Goal: Task Accomplishment & Management: Use online tool/utility

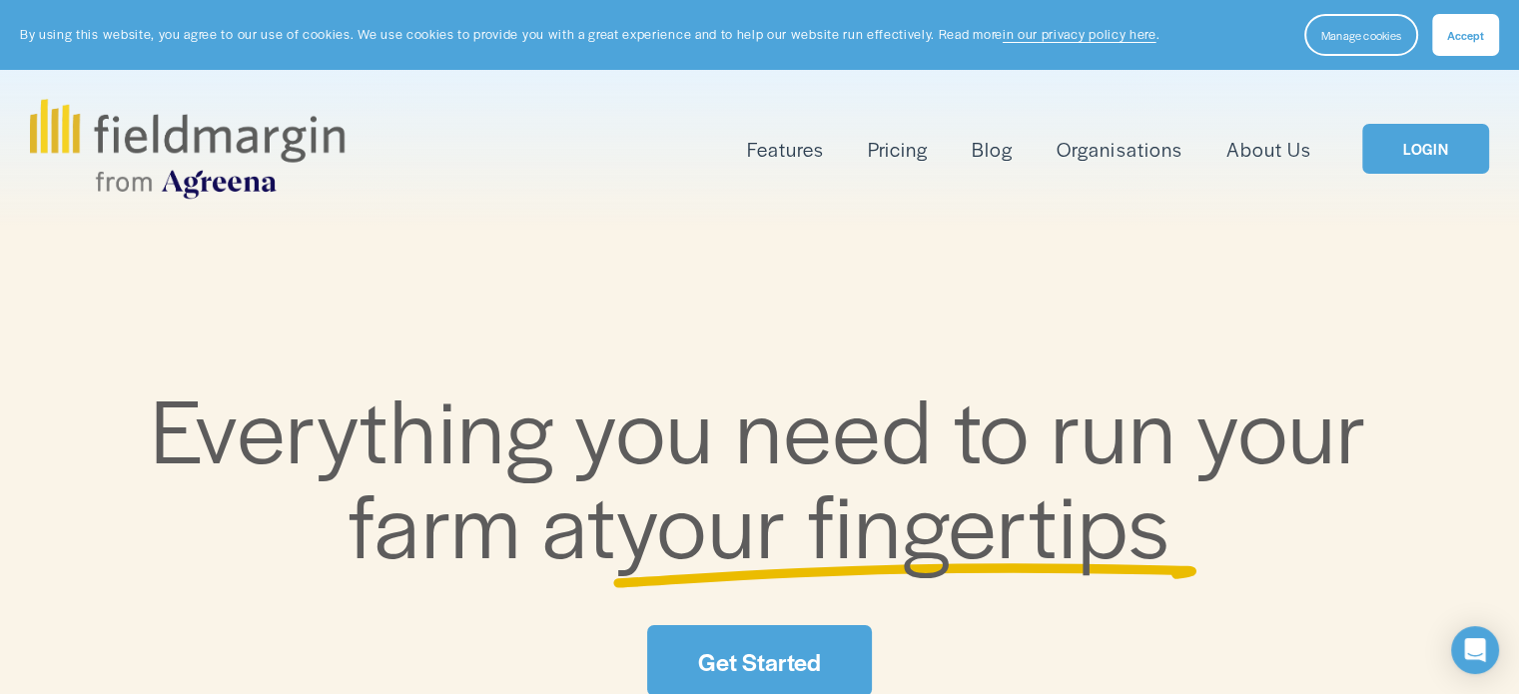
click at [1406, 136] on link "LOGIN" at bounding box center [1425, 149] width 126 height 51
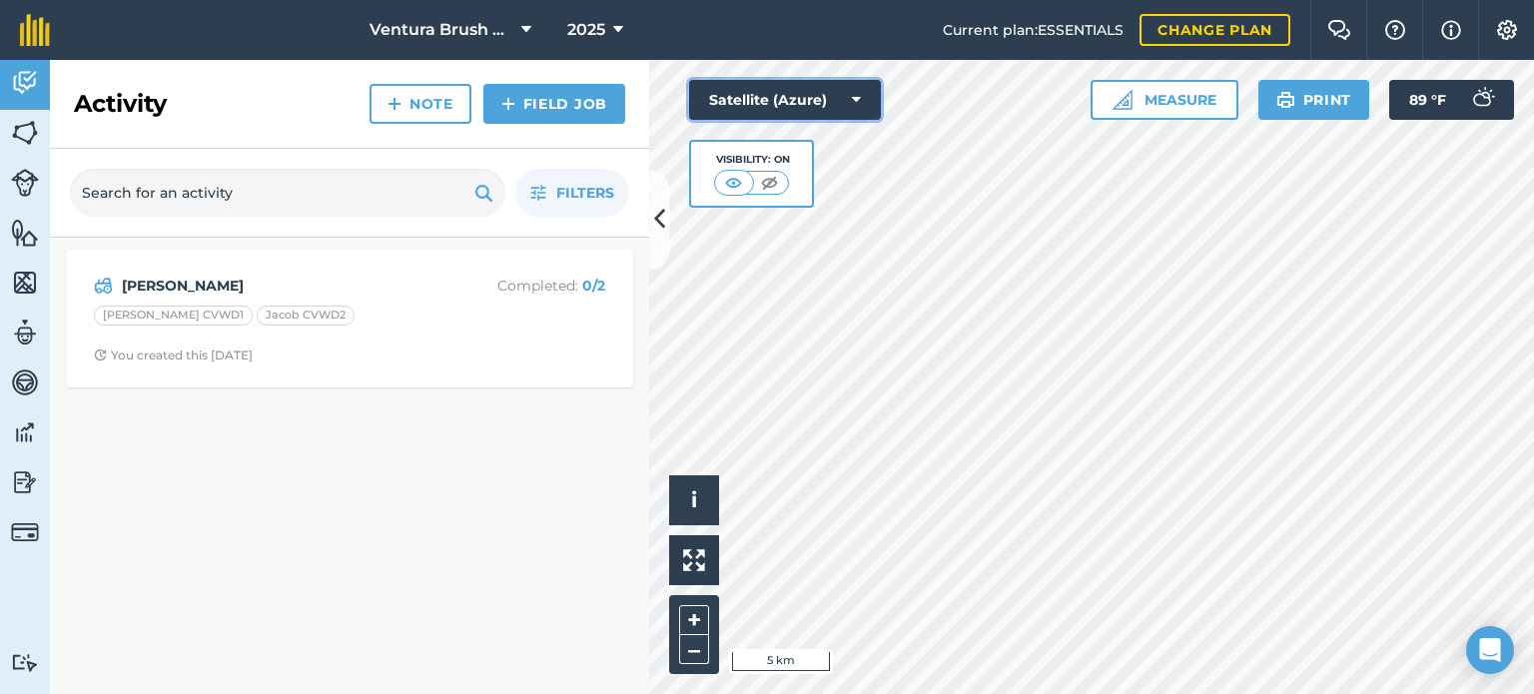
click at [830, 99] on button "Satellite (Azure)" at bounding box center [785, 100] width 192 height 40
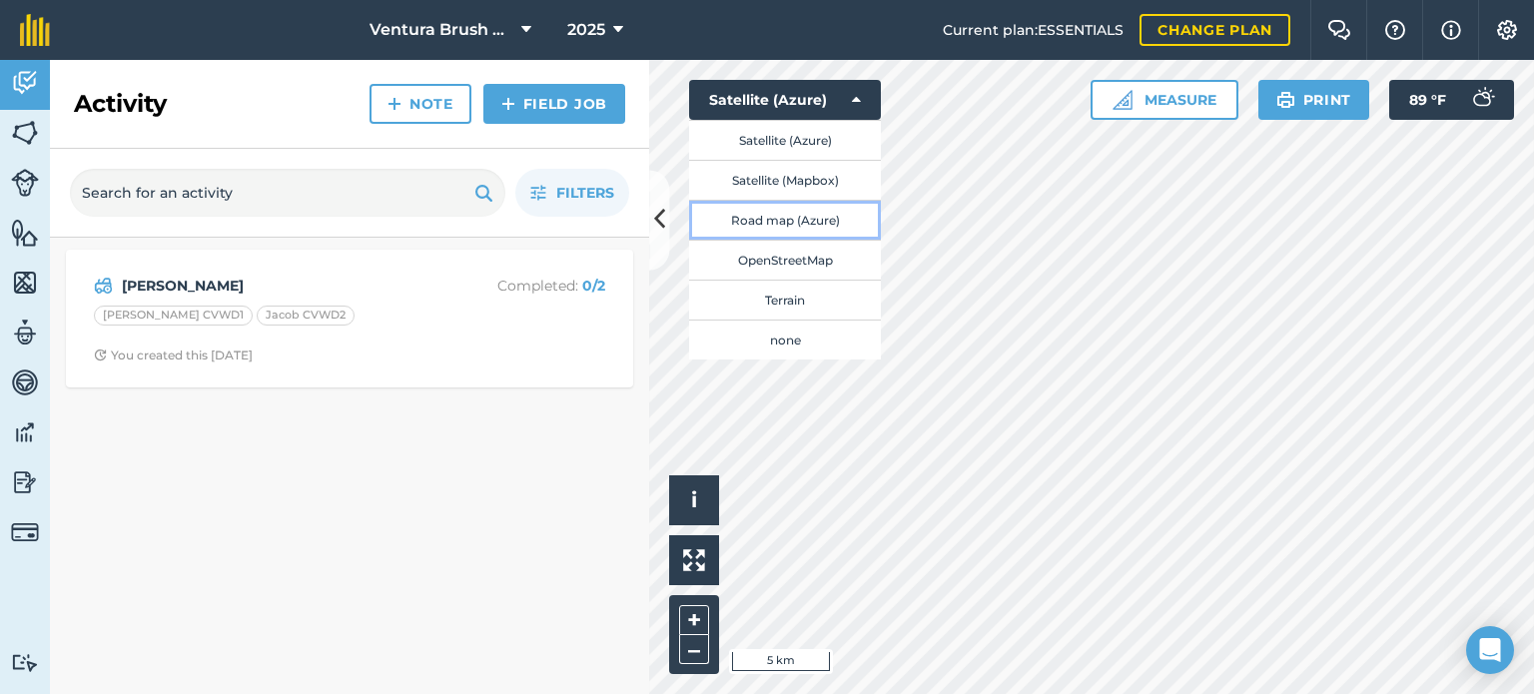
click at [821, 220] on button "Road map (Azure)" at bounding box center [785, 220] width 192 height 40
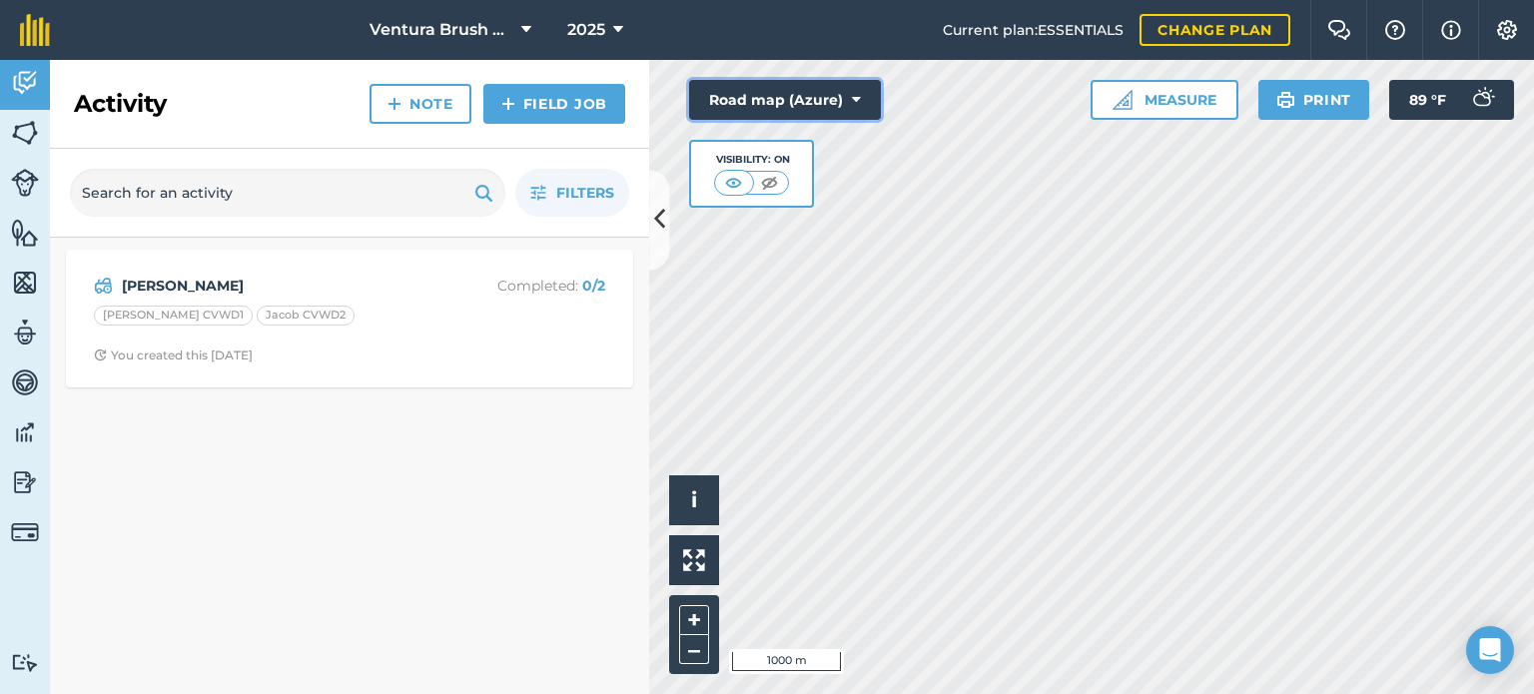
click at [826, 111] on button "Road map (Azure)" at bounding box center [785, 100] width 192 height 40
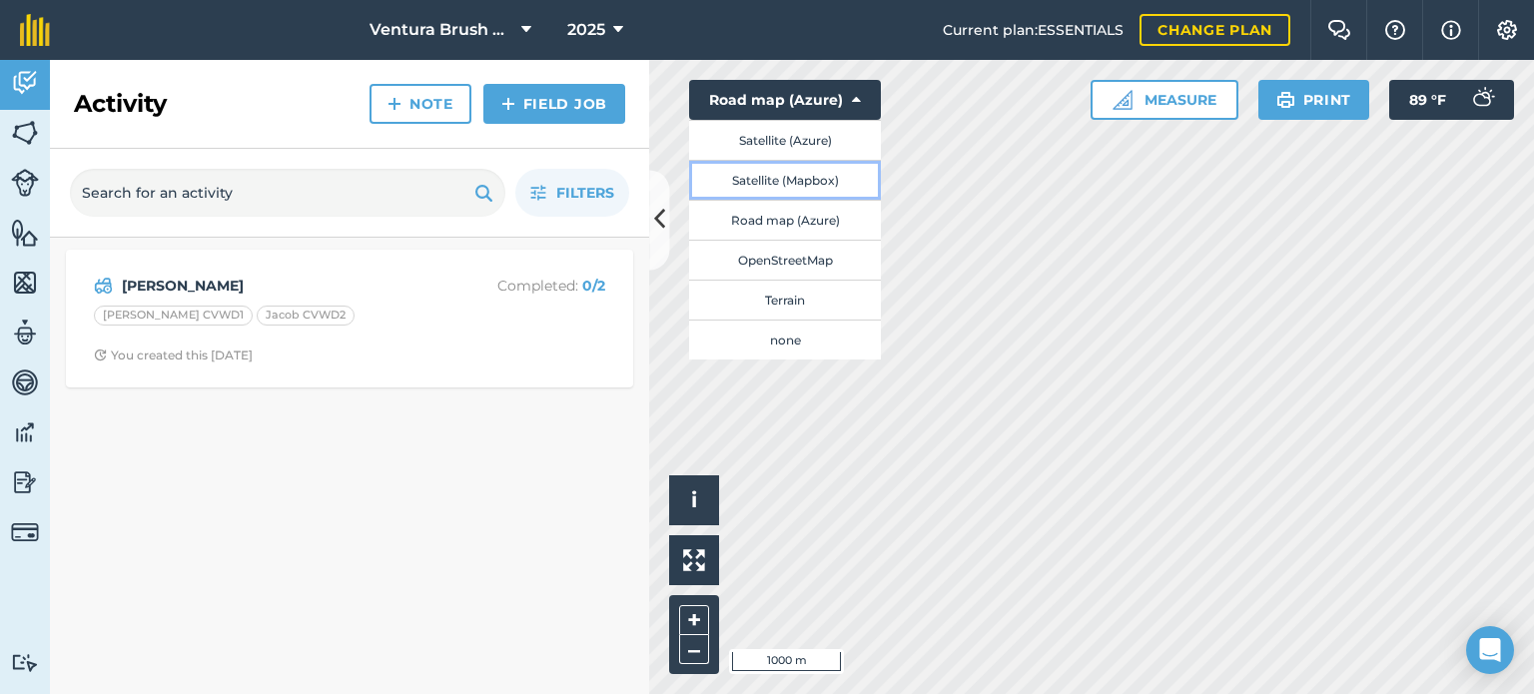
click at [784, 182] on button "Satellite (Mapbox)" at bounding box center [785, 180] width 192 height 40
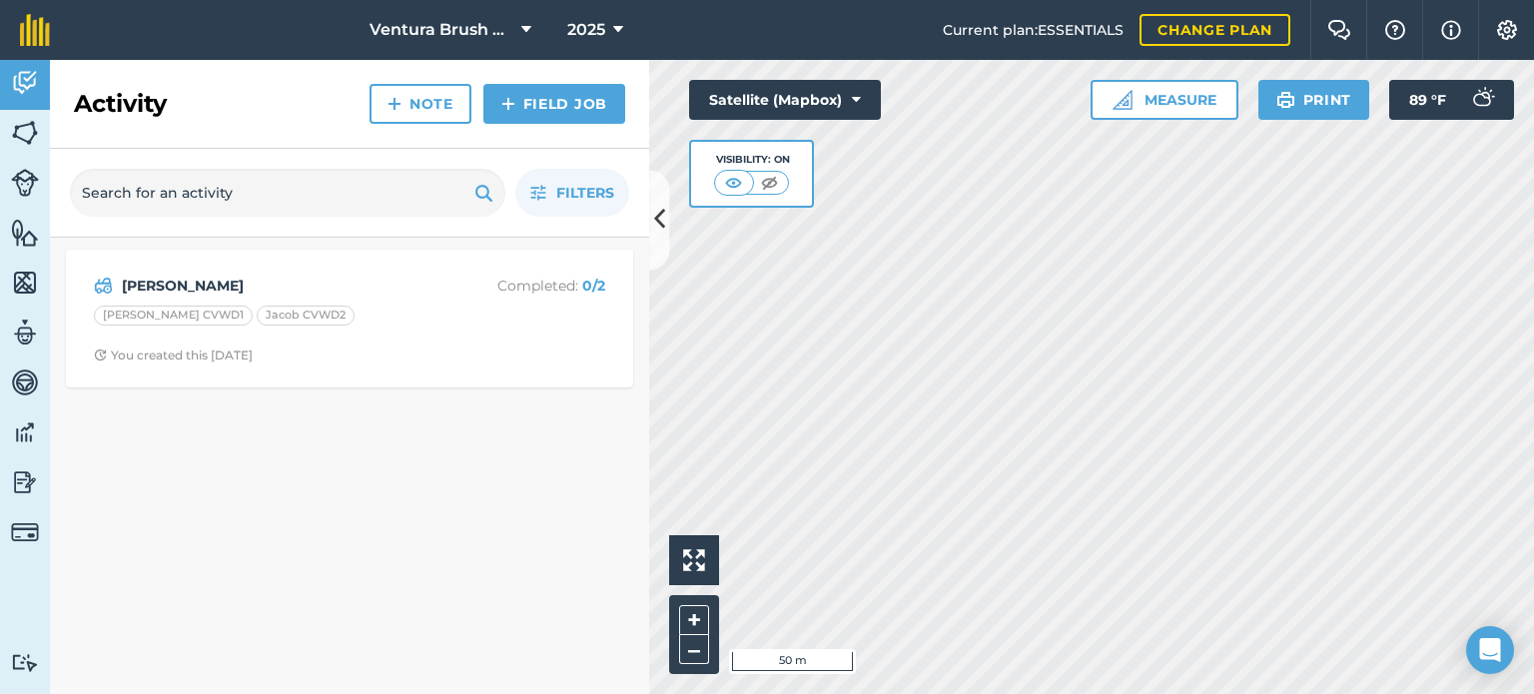
click at [643, 394] on div "Activity Fields Livestock Features Maps Team Vehicles Data Reporting Billing Tu…" at bounding box center [767, 377] width 1534 height 634
click at [548, 87] on link "Field Job" at bounding box center [554, 104] width 142 height 40
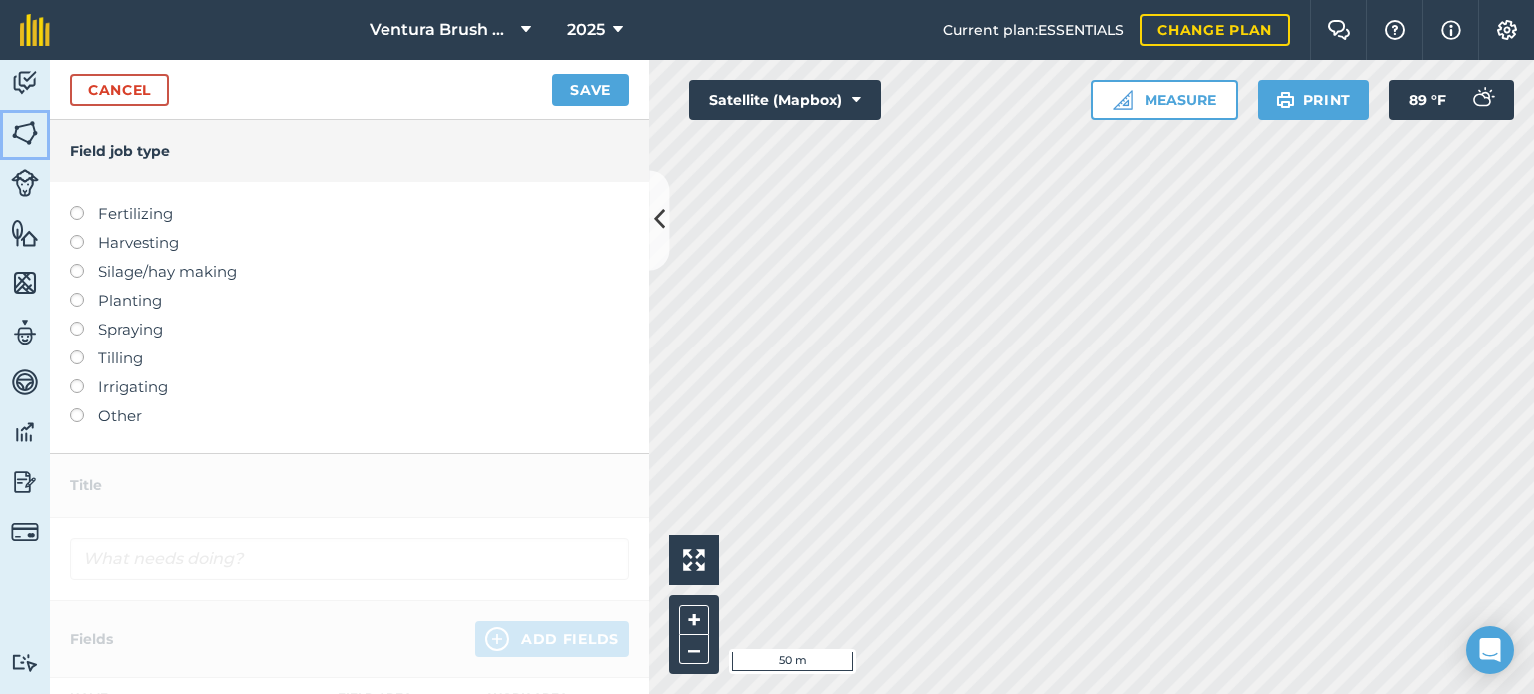
click at [26, 127] on img at bounding box center [25, 133] width 28 height 30
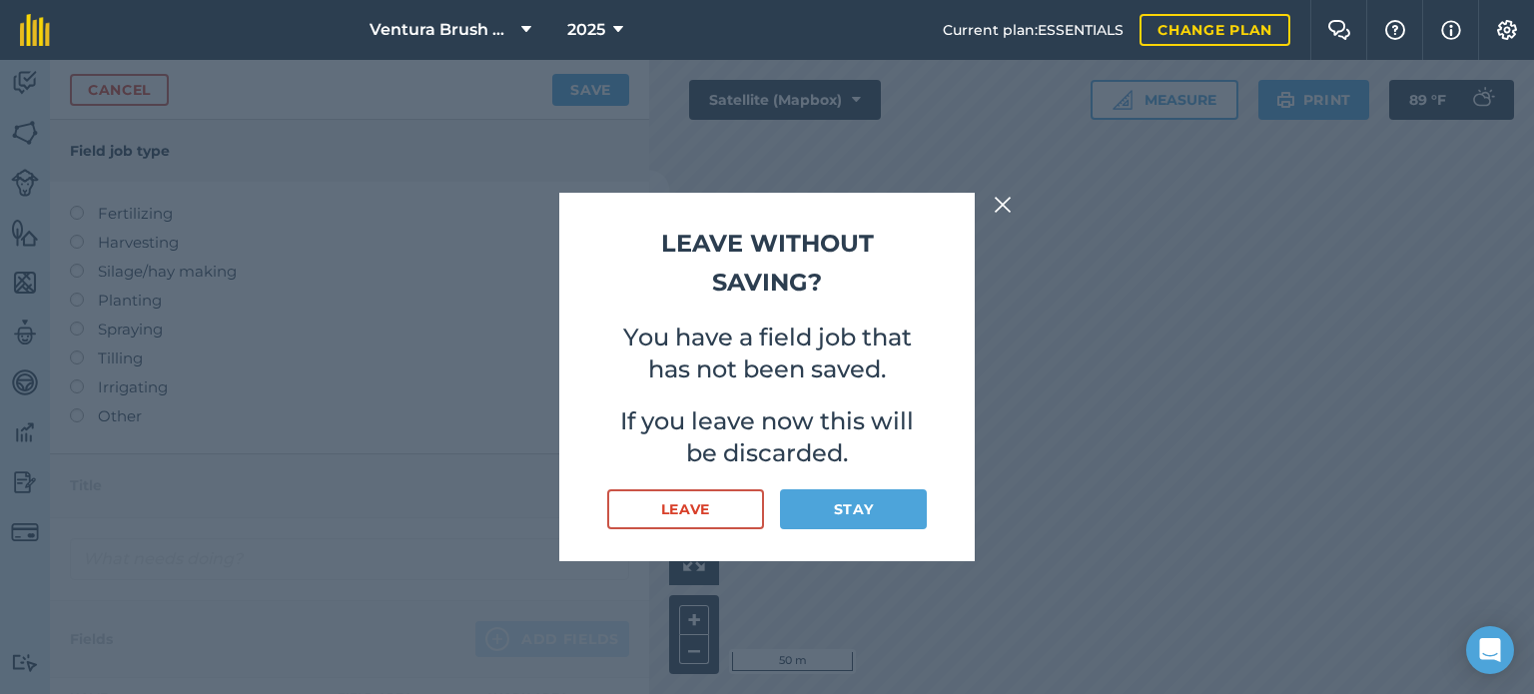
click at [1005, 207] on img at bounding box center [1002, 205] width 18 height 24
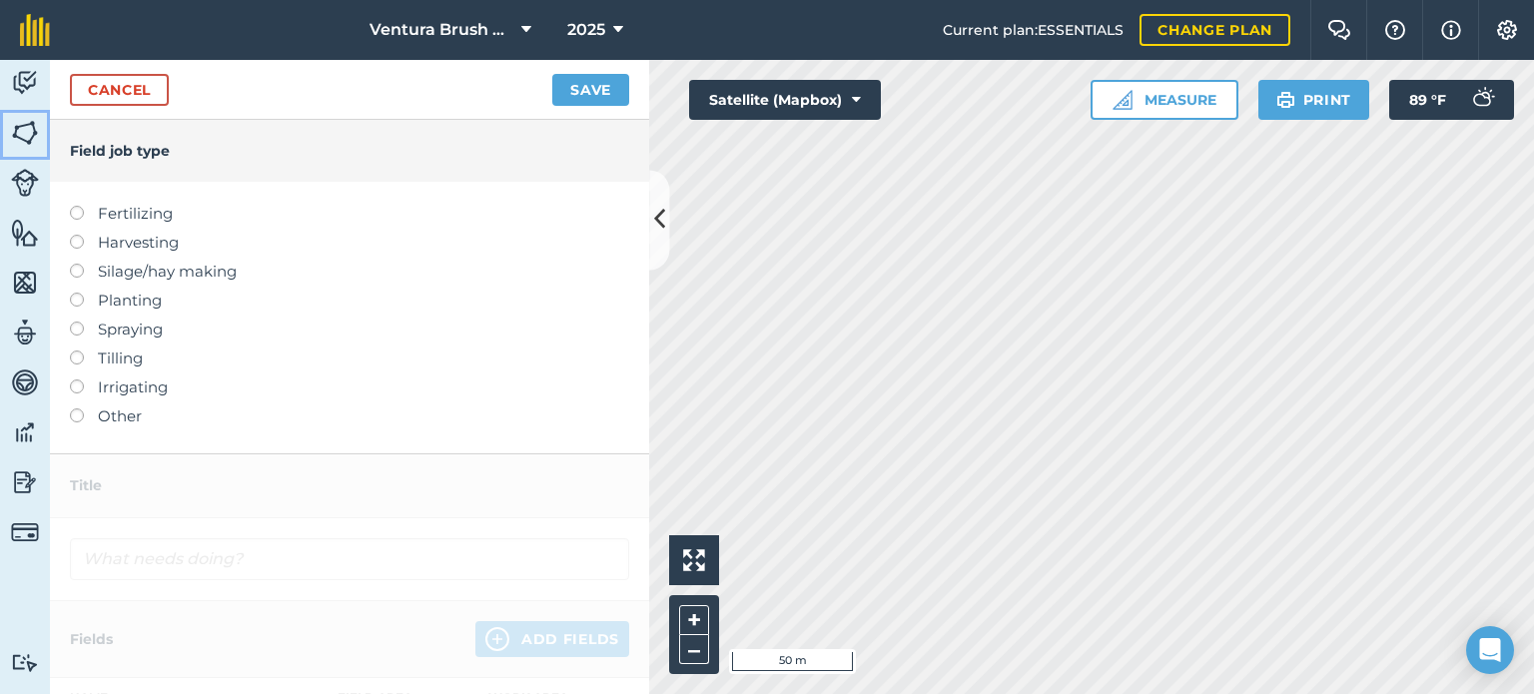
click at [21, 135] on img at bounding box center [25, 133] width 28 height 30
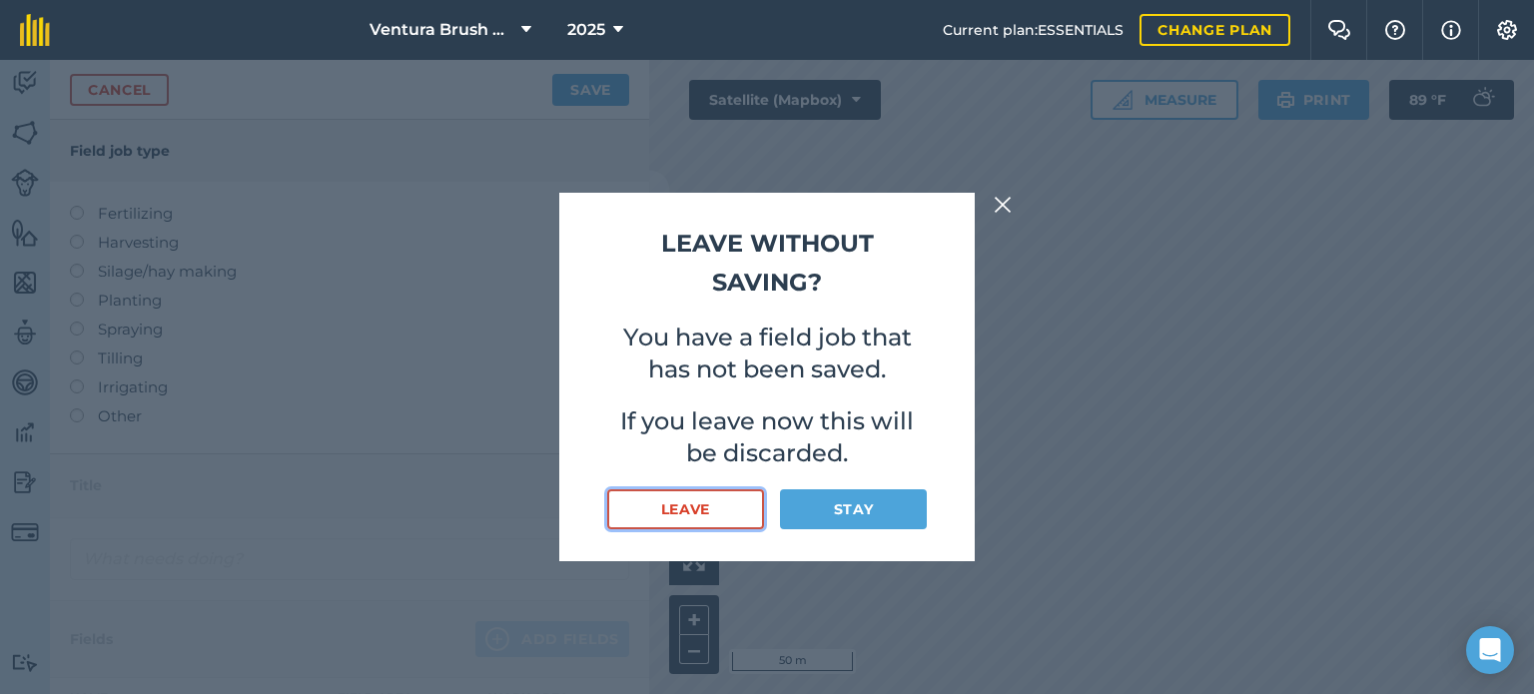
click at [687, 490] on button "Leave" at bounding box center [685, 509] width 157 height 40
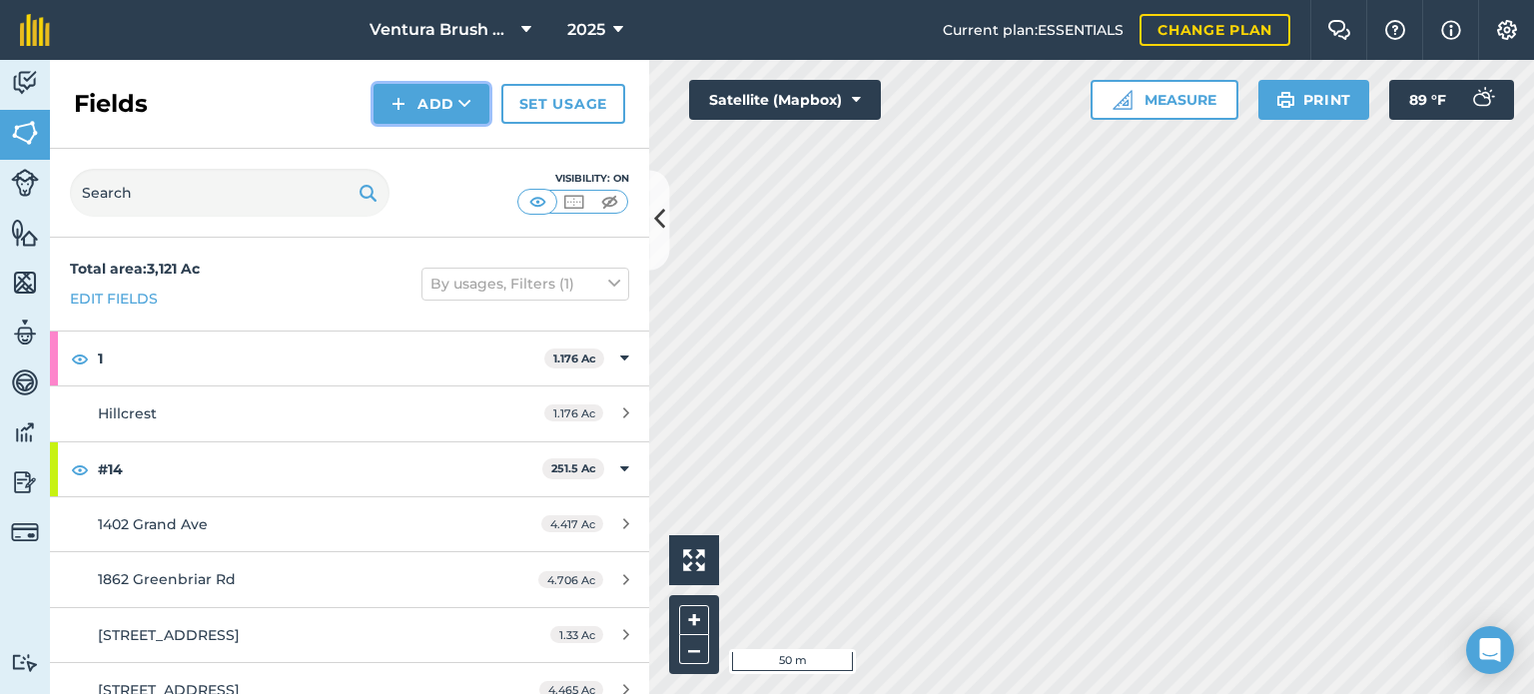
click at [411, 105] on button "Add" at bounding box center [431, 104] width 116 height 40
click at [457, 157] on link "Draw" at bounding box center [431, 149] width 110 height 44
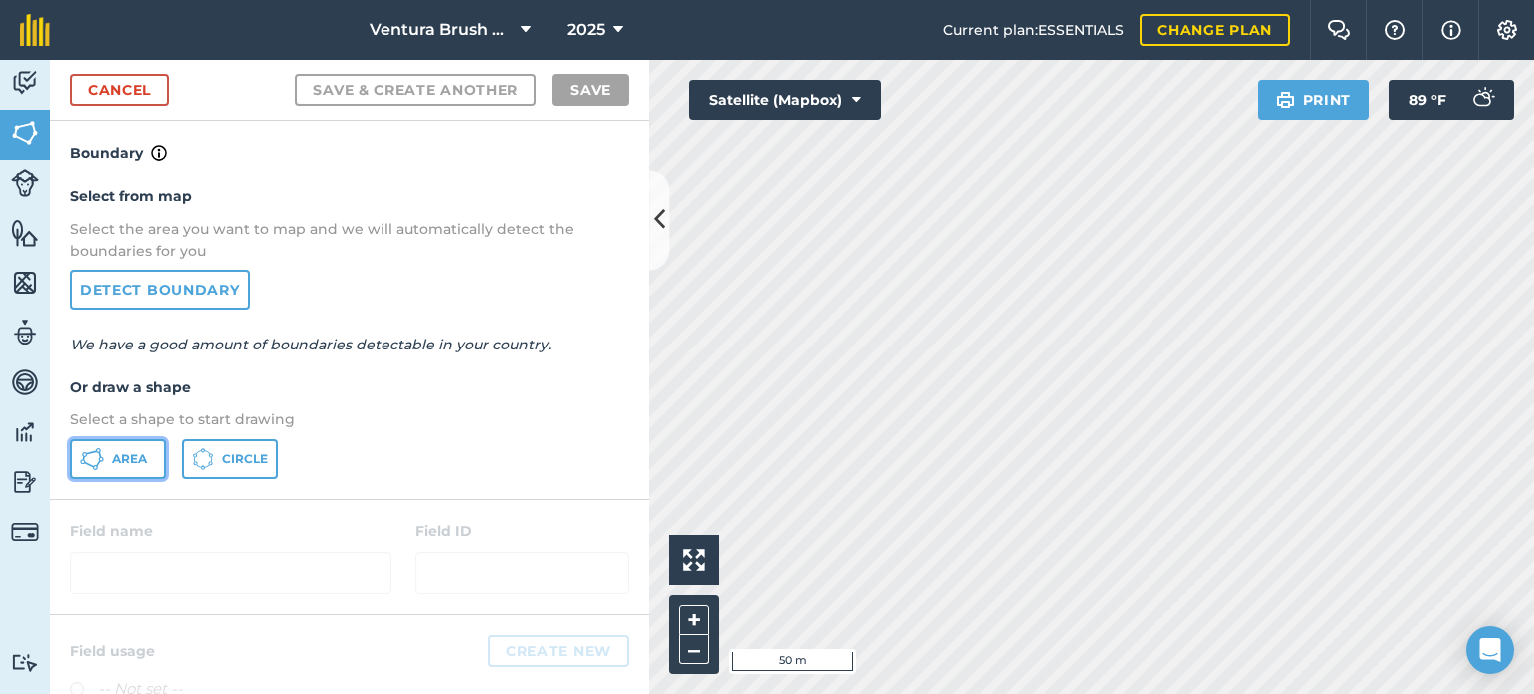
click at [109, 451] on button "Area" at bounding box center [118, 459] width 96 height 40
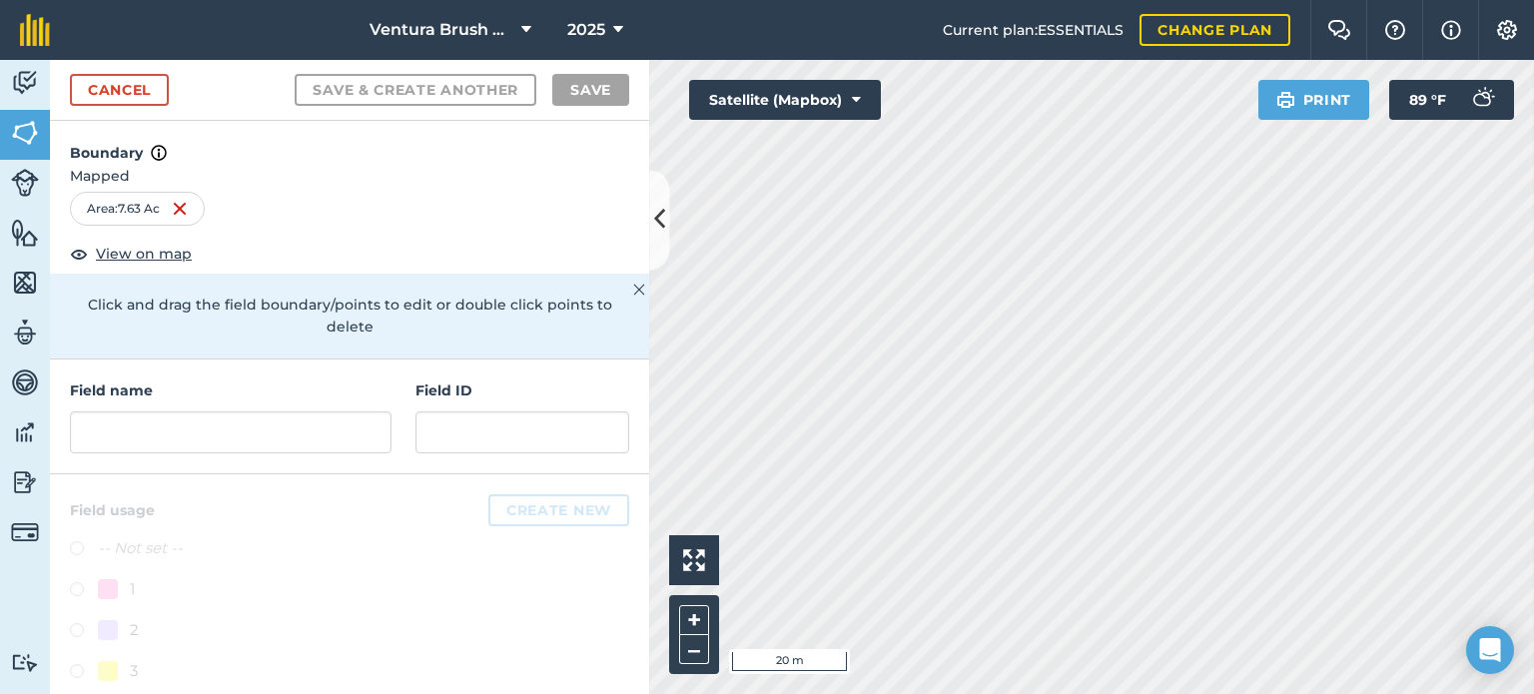
click at [563, 448] on div "Activity Fields Livestock Features Maps Team Vehicles Data Reporting Billing Tu…" at bounding box center [767, 377] width 1534 height 634
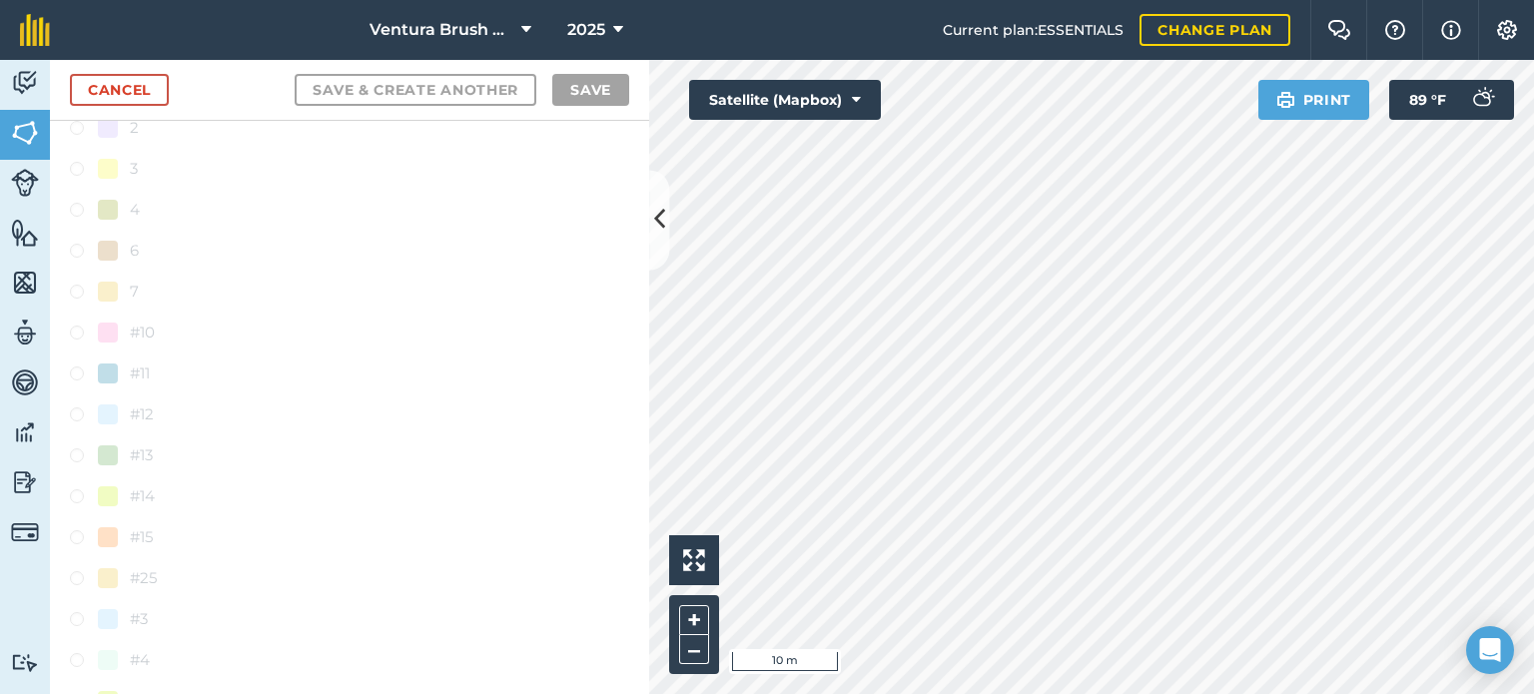
click at [823, 97] on div "Click to start drawing i 10 m + – Satellite (Mapbox) Print 89 ° F" at bounding box center [1091, 377] width 885 height 634
click at [1080, 693] on html "Ventura Brush Goats 2025 Current plan : ESSENTIALS Change plan Farm Chat Help I…" at bounding box center [767, 347] width 1534 height 694
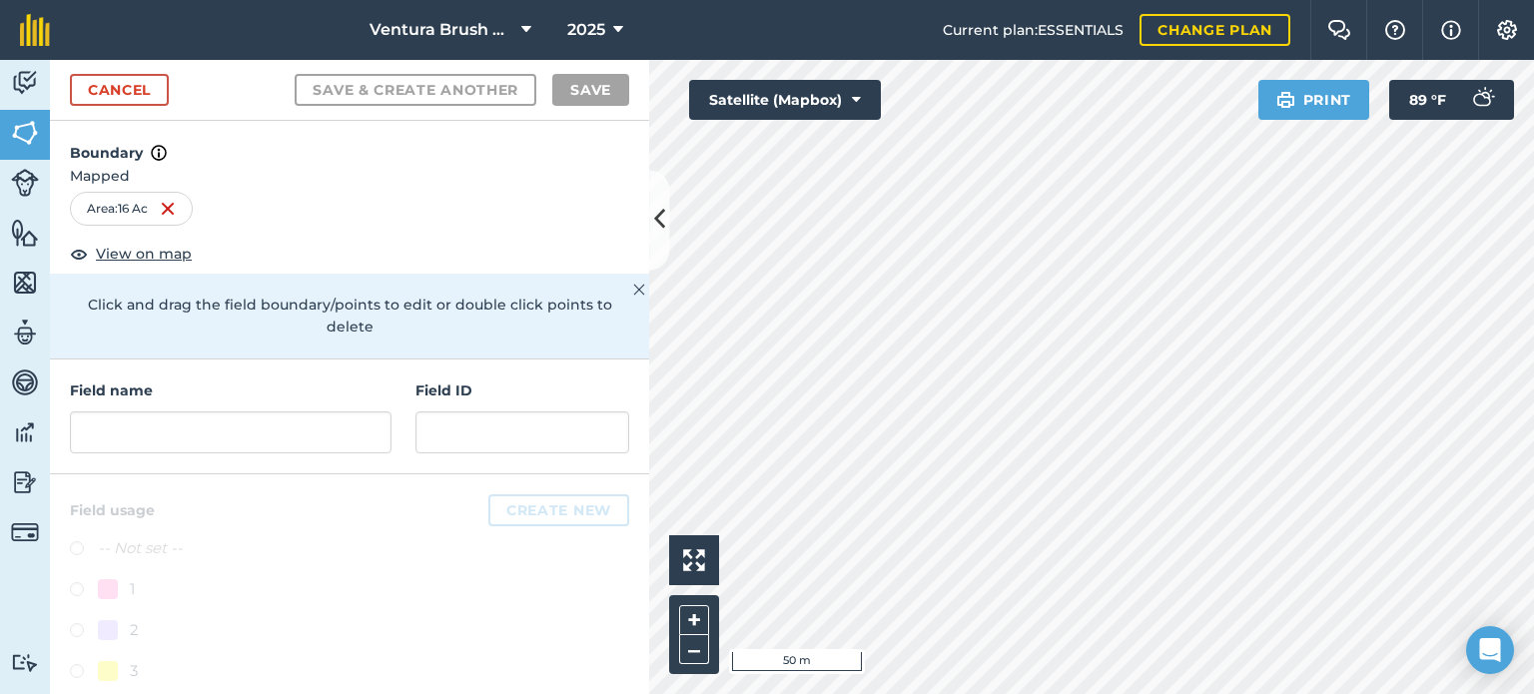
scroll to position [0, 0]
click at [276, 441] on input "text" at bounding box center [231, 432] width 322 height 42
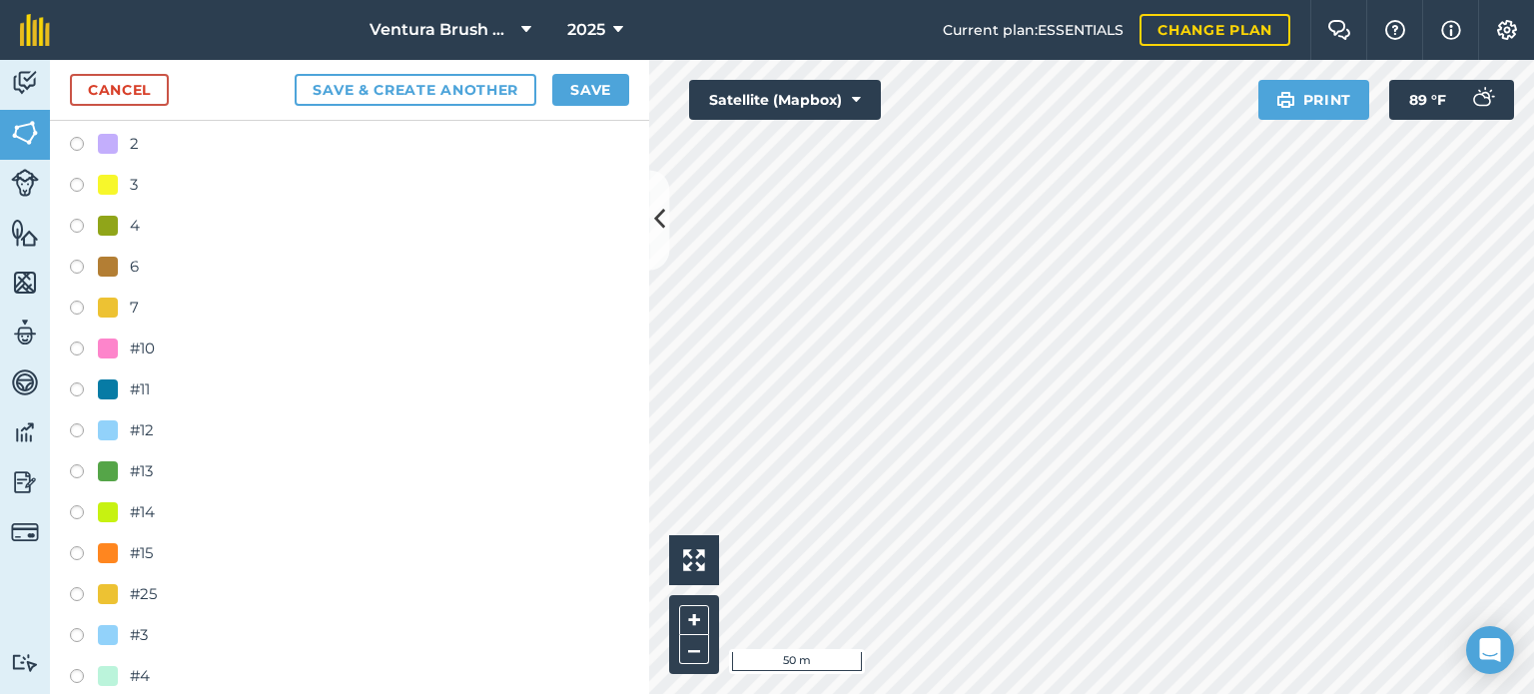
scroll to position [499, 0]
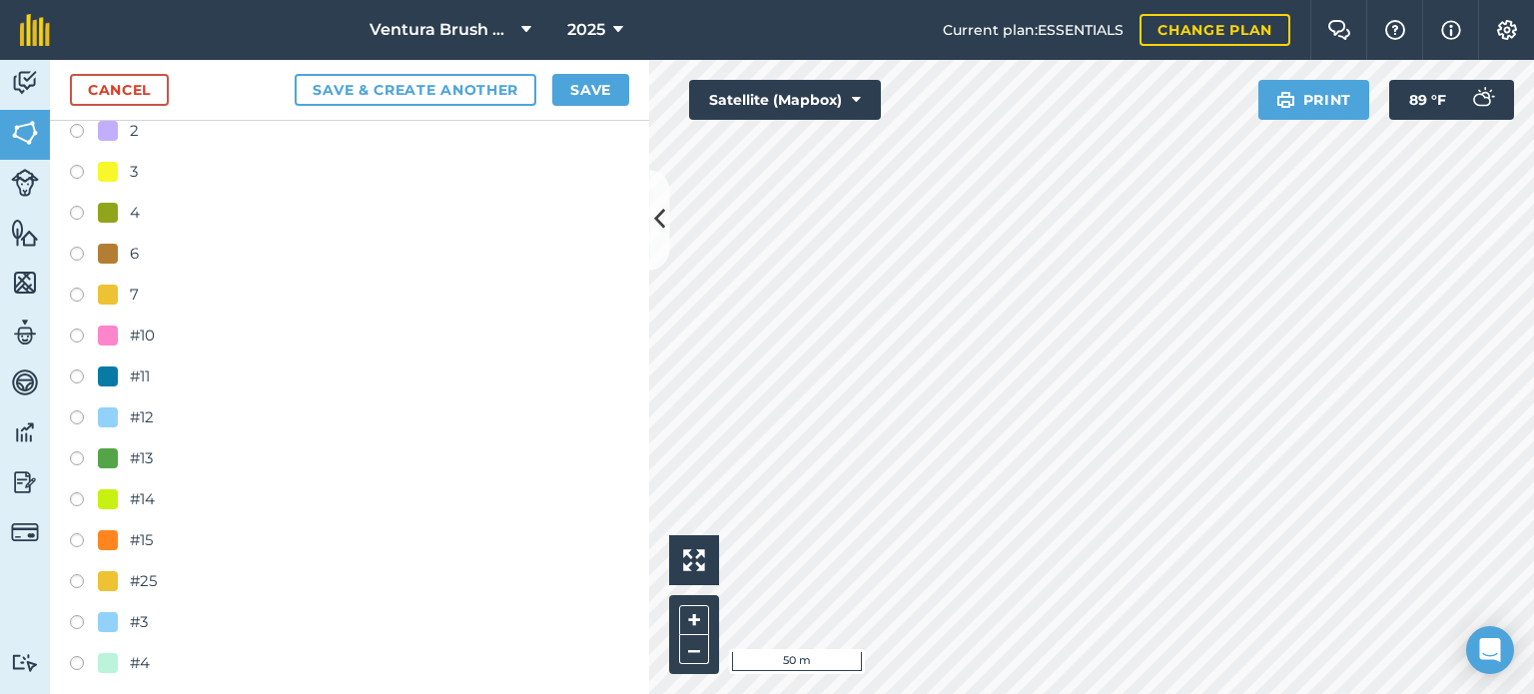
type input "[GEOGRAPHIC_DATA]"
click at [71, 494] on label at bounding box center [84, 502] width 28 height 20
radio input "true"
click at [596, 92] on button "Save" at bounding box center [590, 90] width 77 height 32
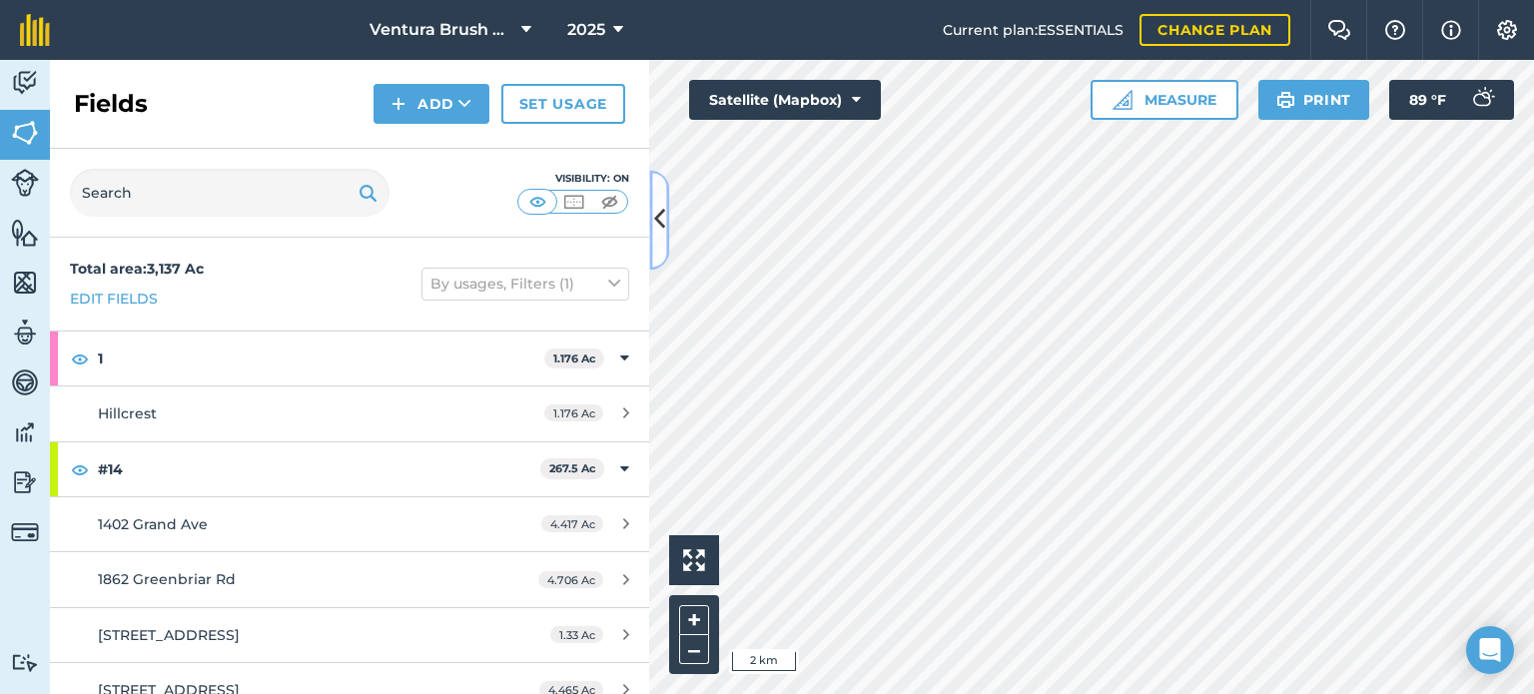
click at [663, 215] on icon at bounding box center [659, 220] width 11 height 35
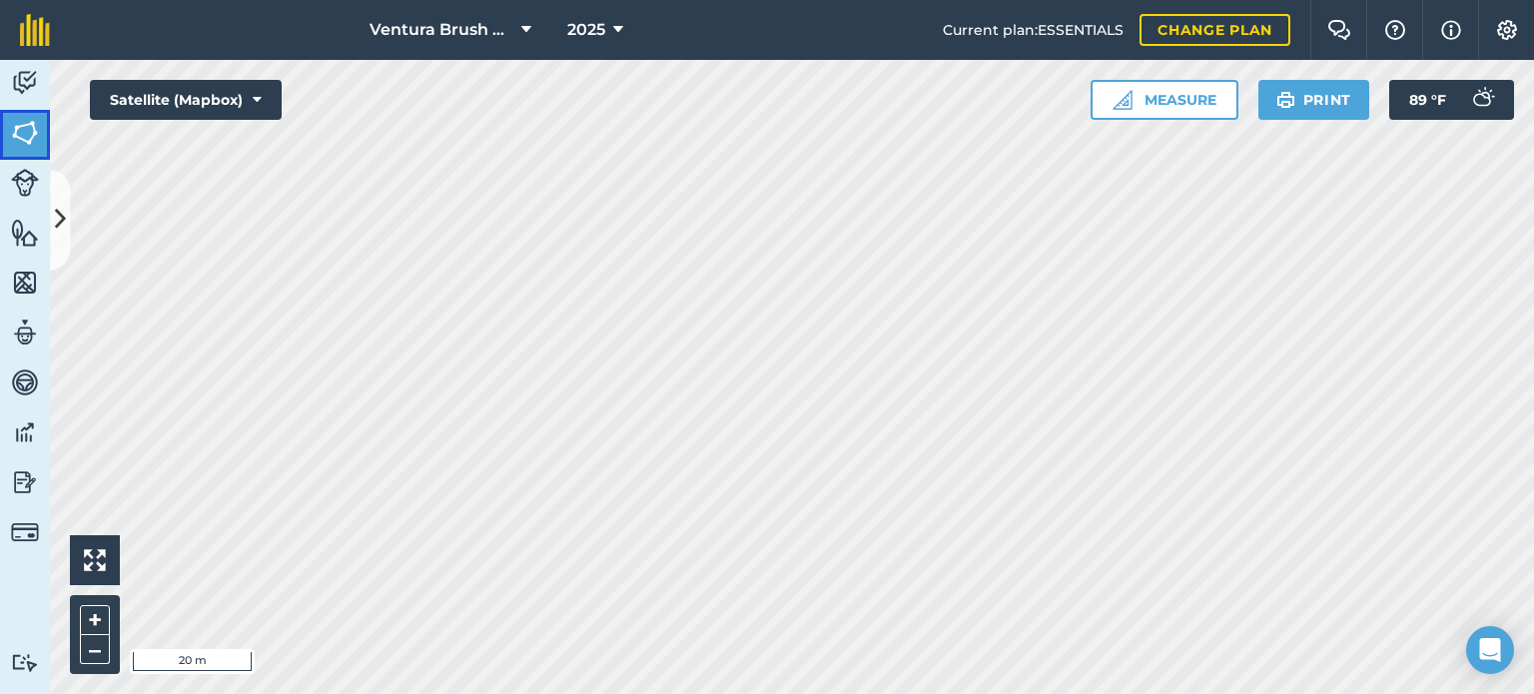
click at [34, 138] on img at bounding box center [25, 133] width 28 height 30
click at [21, 137] on img at bounding box center [25, 133] width 28 height 30
click at [58, 218] on icon at bounding box center [60, 220] width 11 height 35
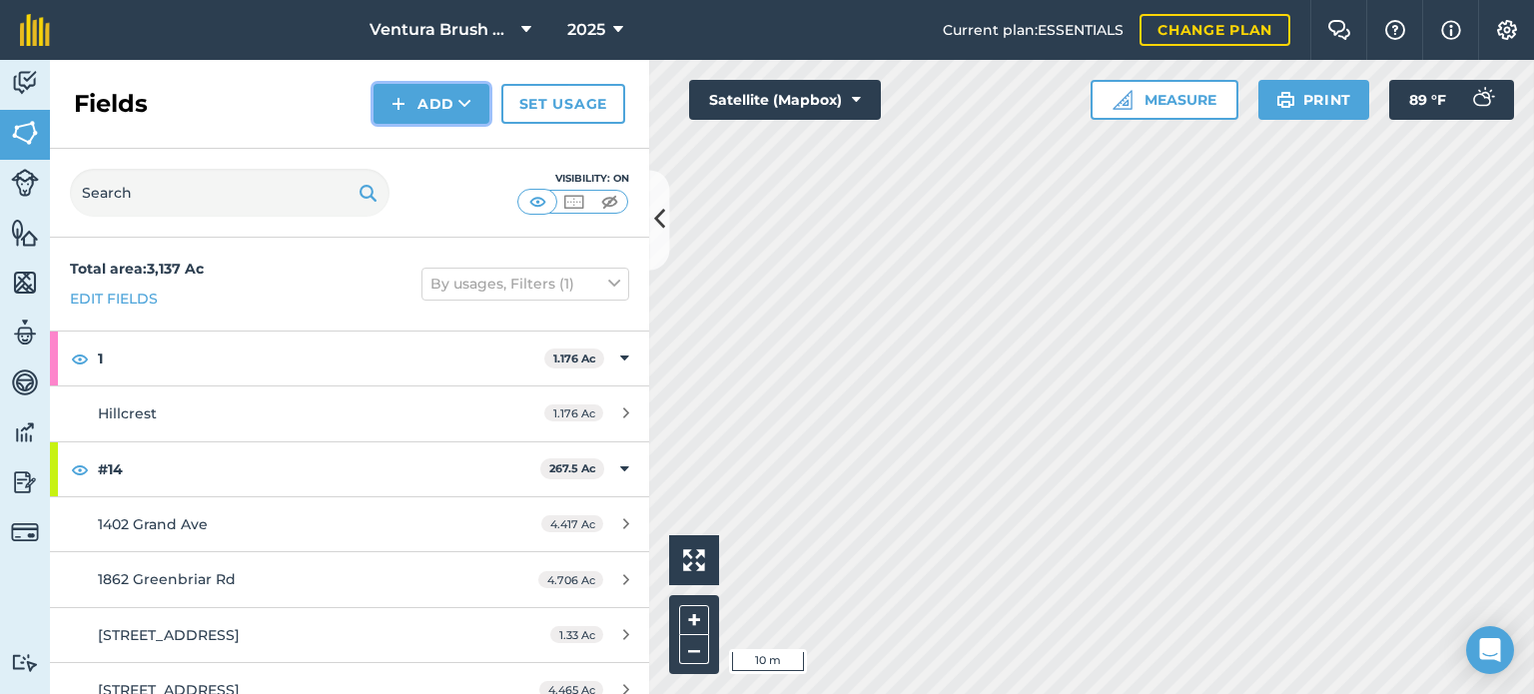
click at [421, 106] on button "Add" at bounding box center [431, 104] width 116 height 40
click at [449, 156] on link "Draw" at bounding box center [431, 149] width 110 height 44
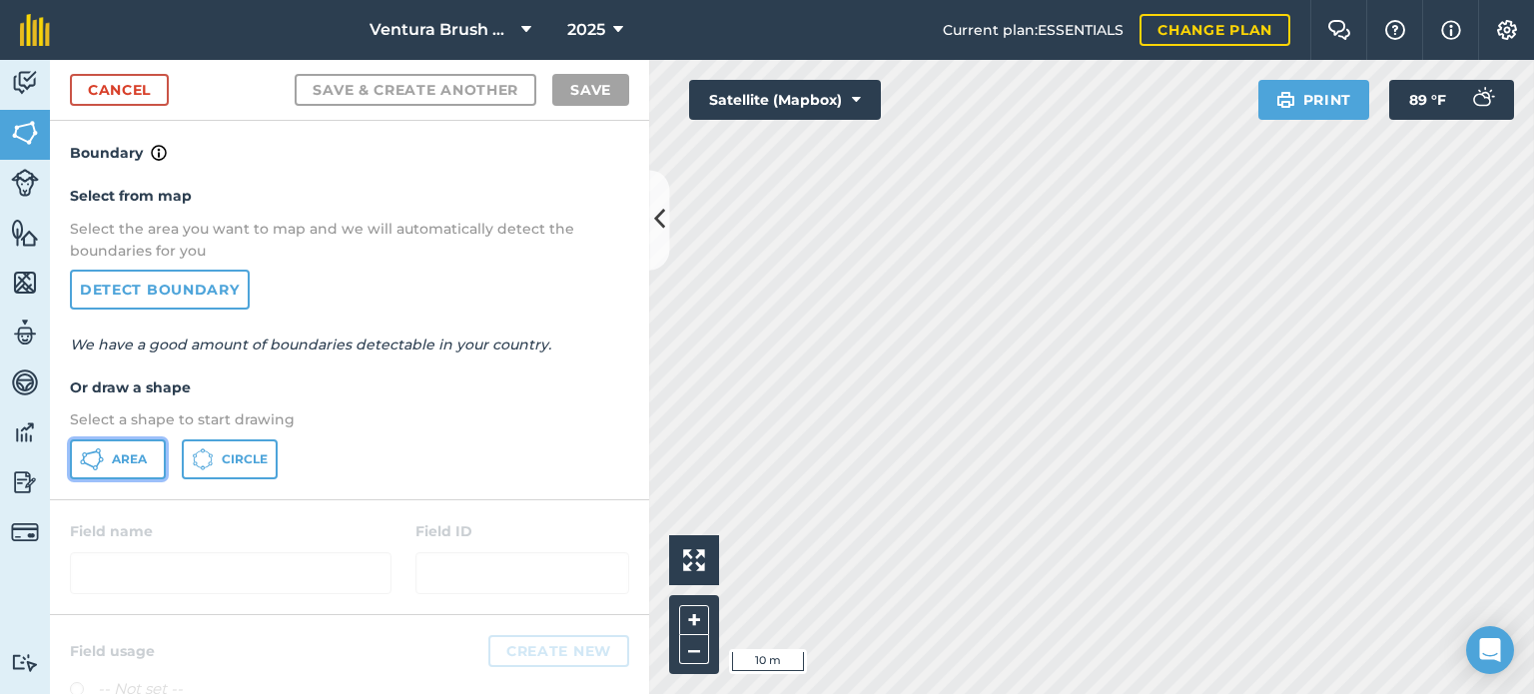
click at [102, 453] on icon at bounding box center [92, 459] width 24 height 24
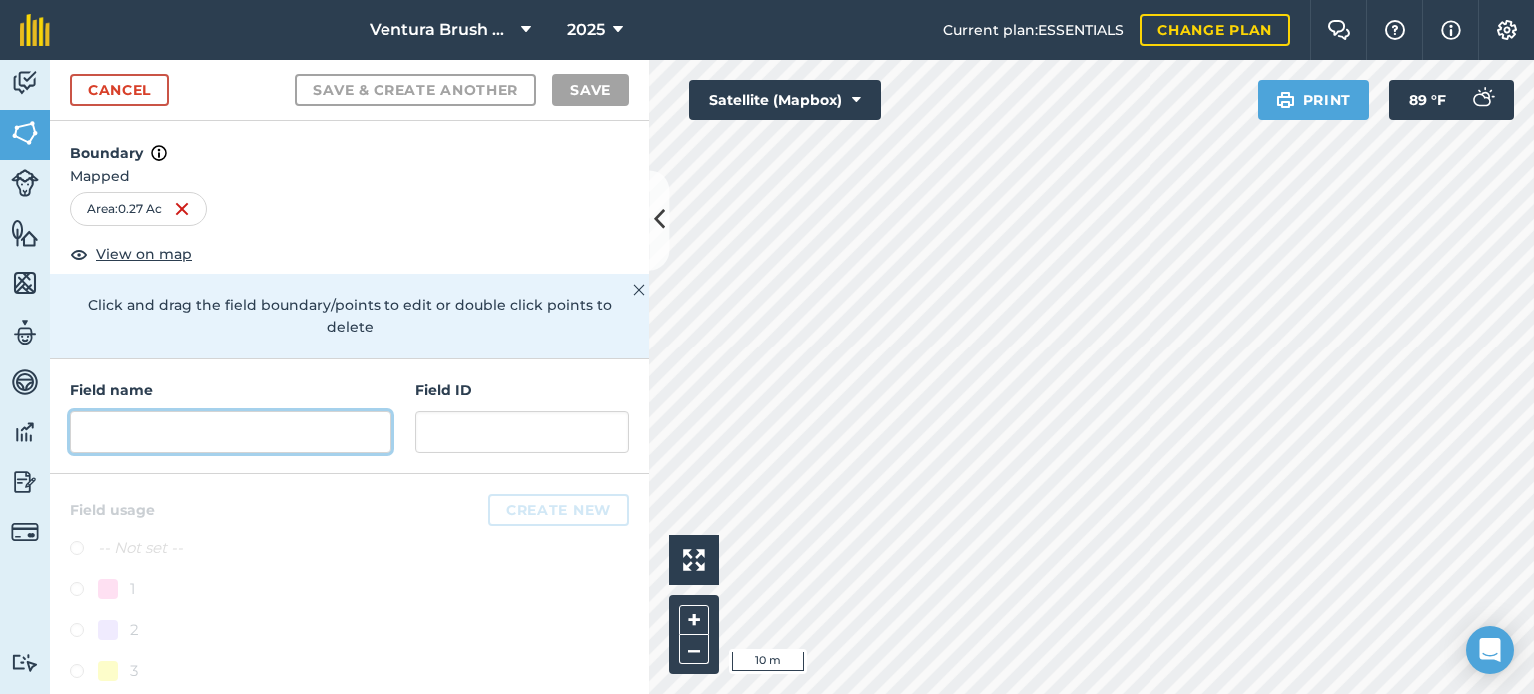
click at [139, 440] on input "text" at bounding box center [231, 432] width 322 height 42
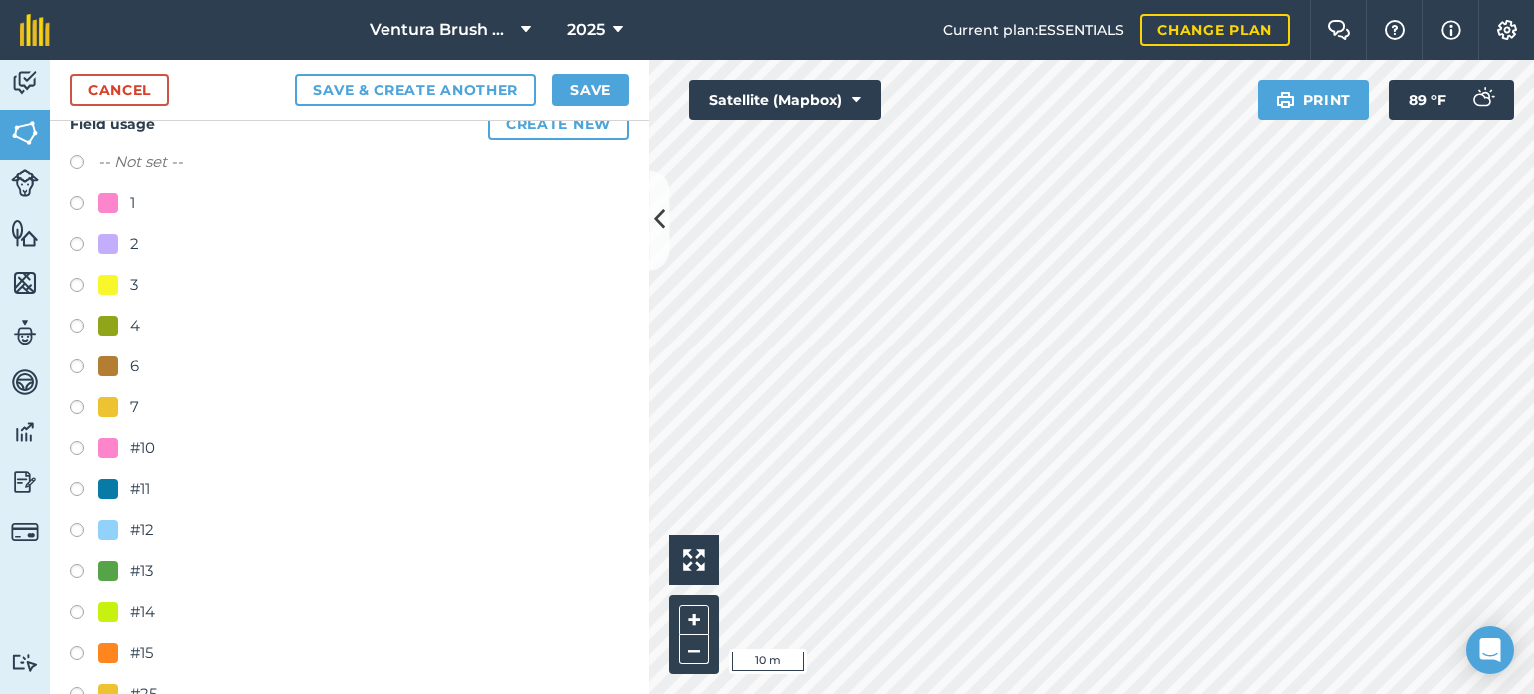
scroll to position [399, 0]
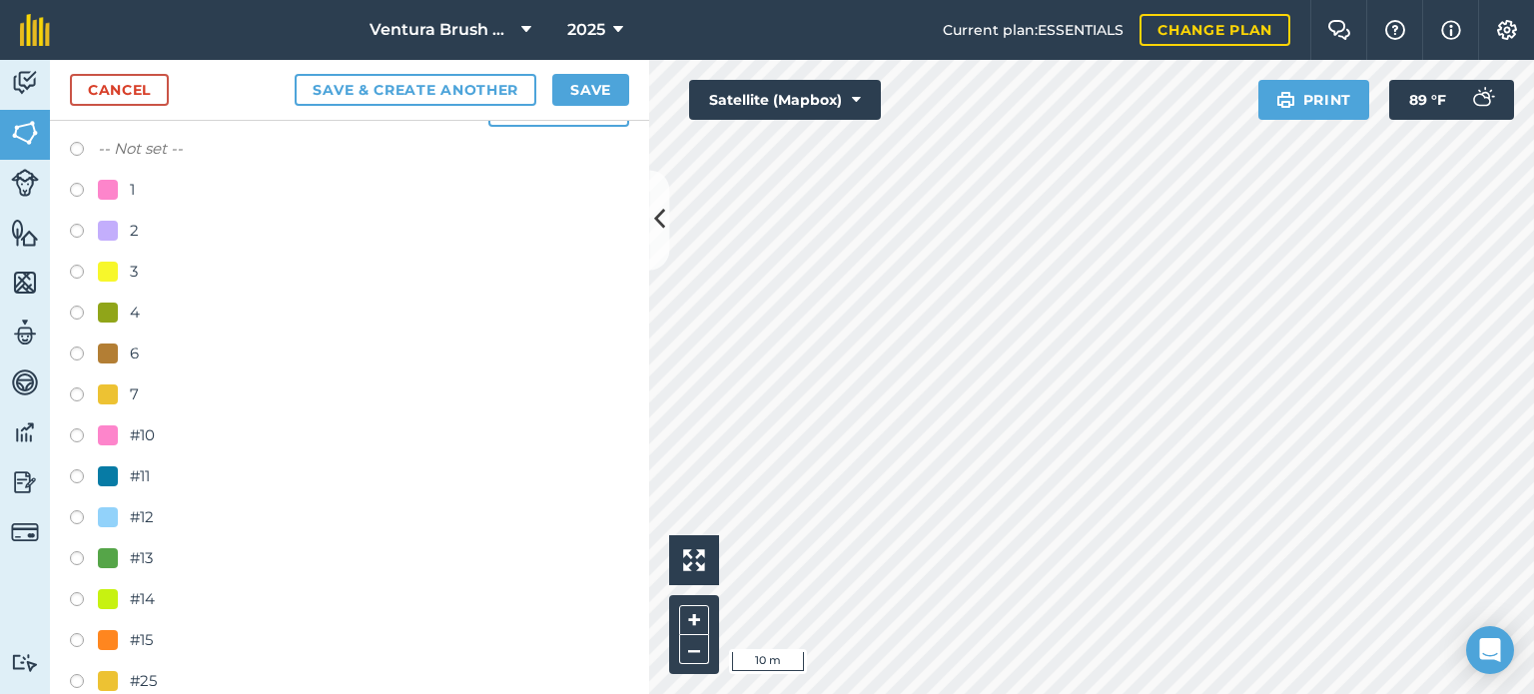
type input "VCCU"
click at [72, 598] on label at bounding box center [84, 602] width 28 height 20
radio input "true"
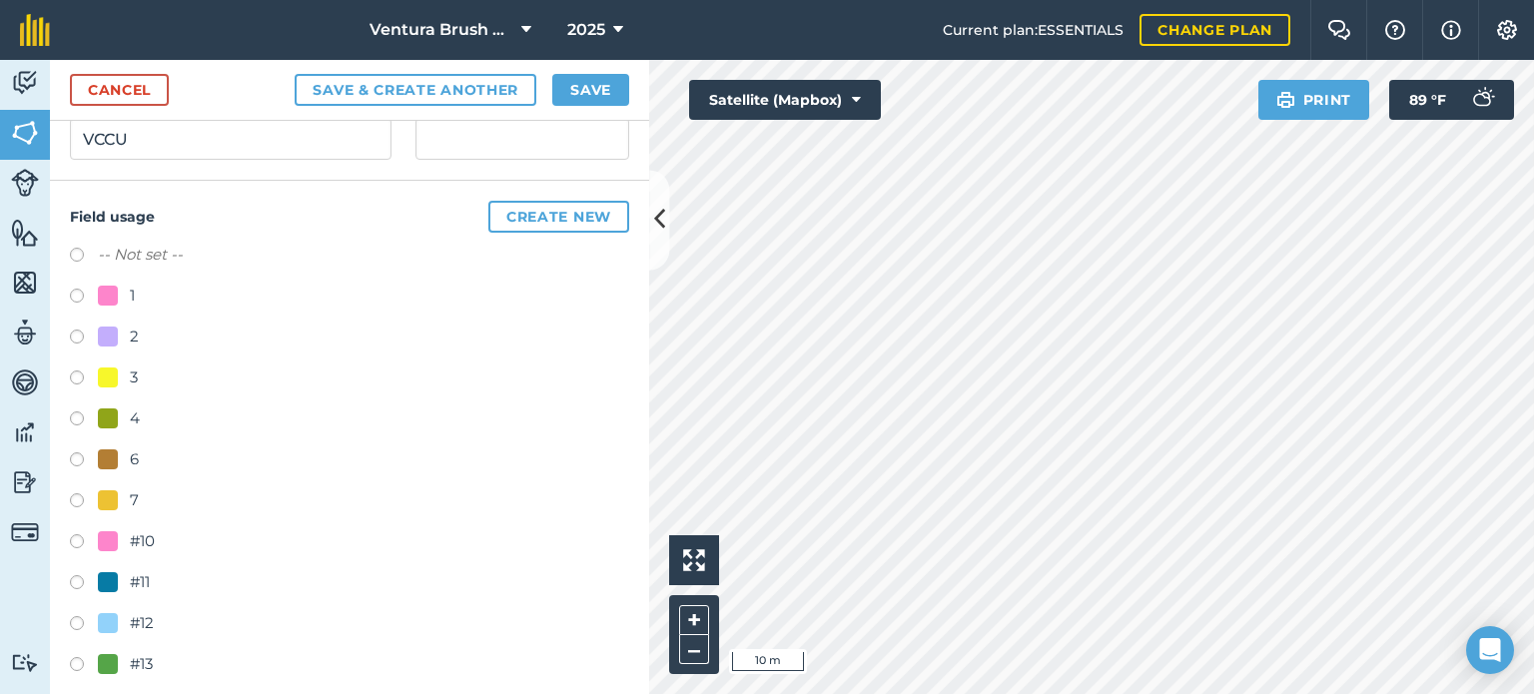
scroll to position [100, 0]
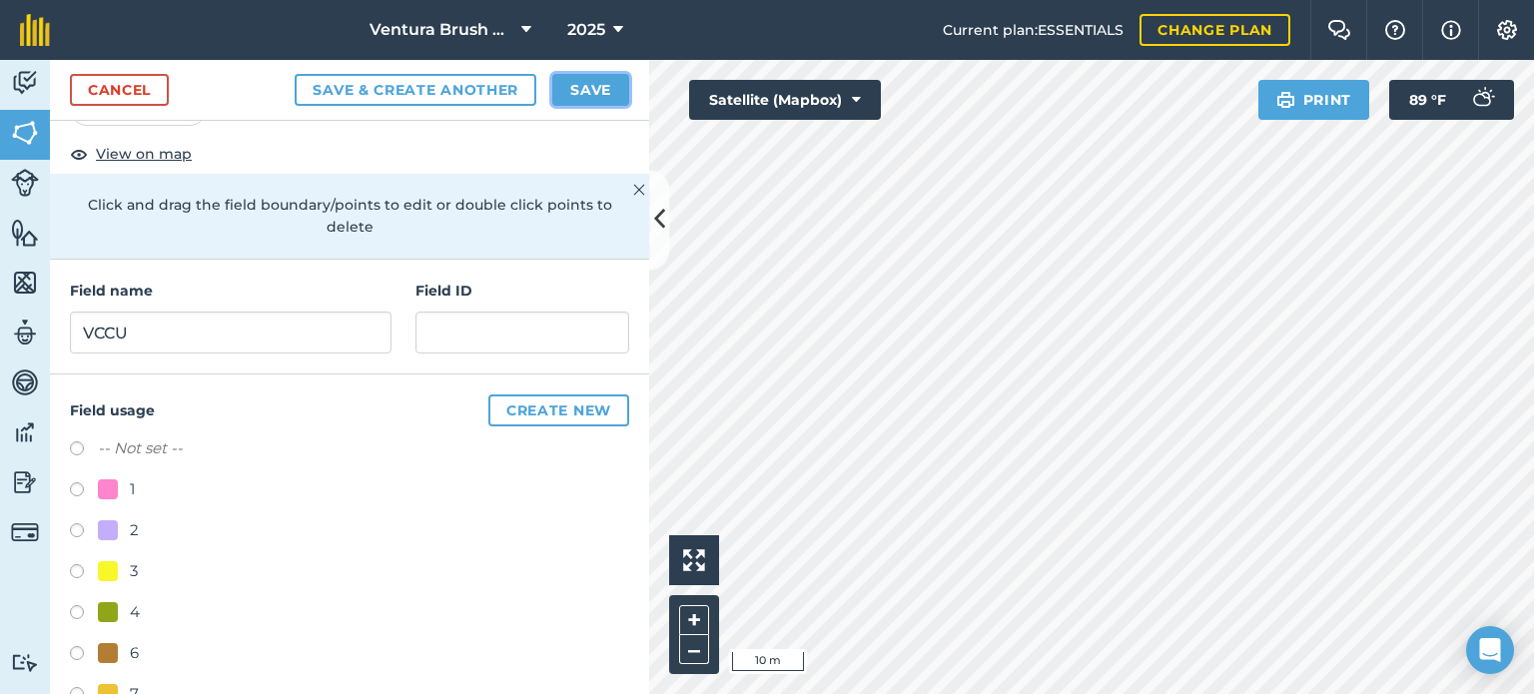
click at [612, 91] on button "Save" at bounding box center [590, 90] width 77 height 32
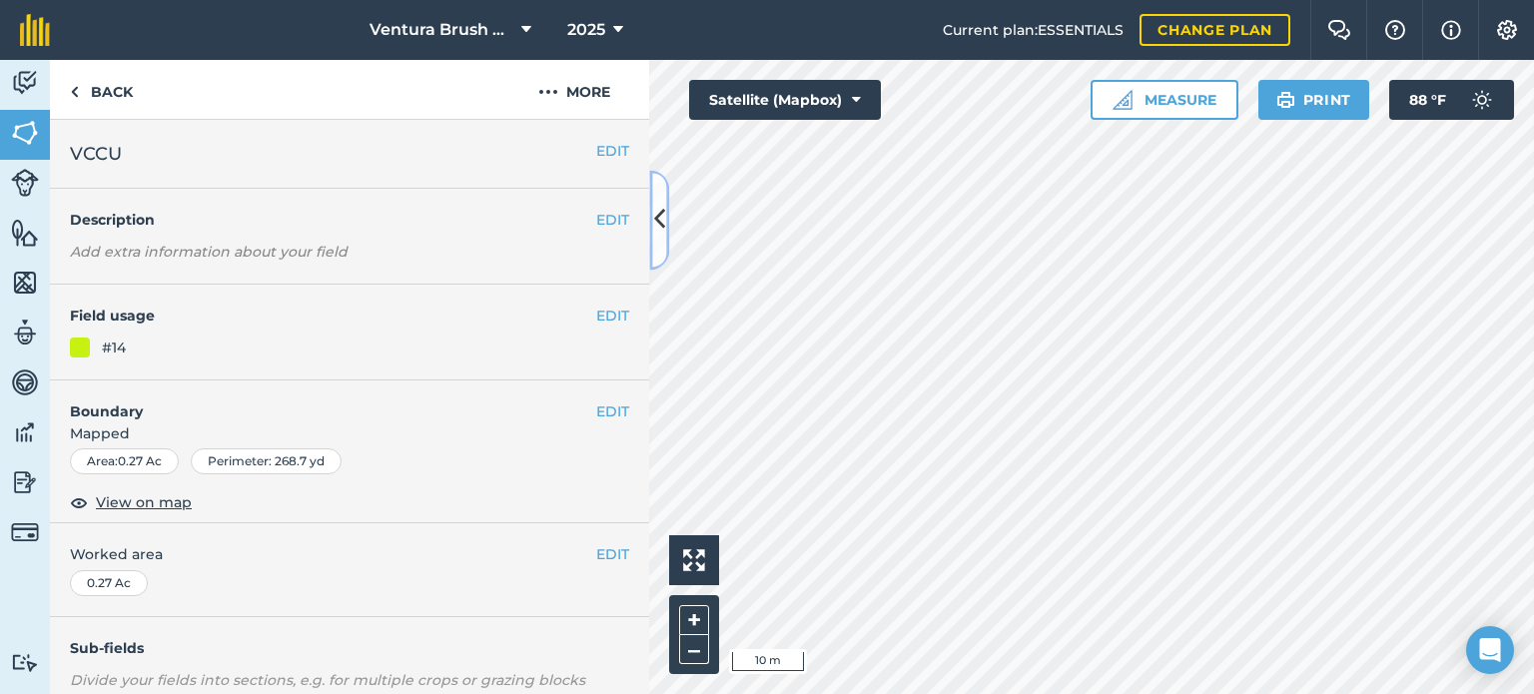
click at [661, 230] on icon at bounding box center [659, 220] width 11 height 35
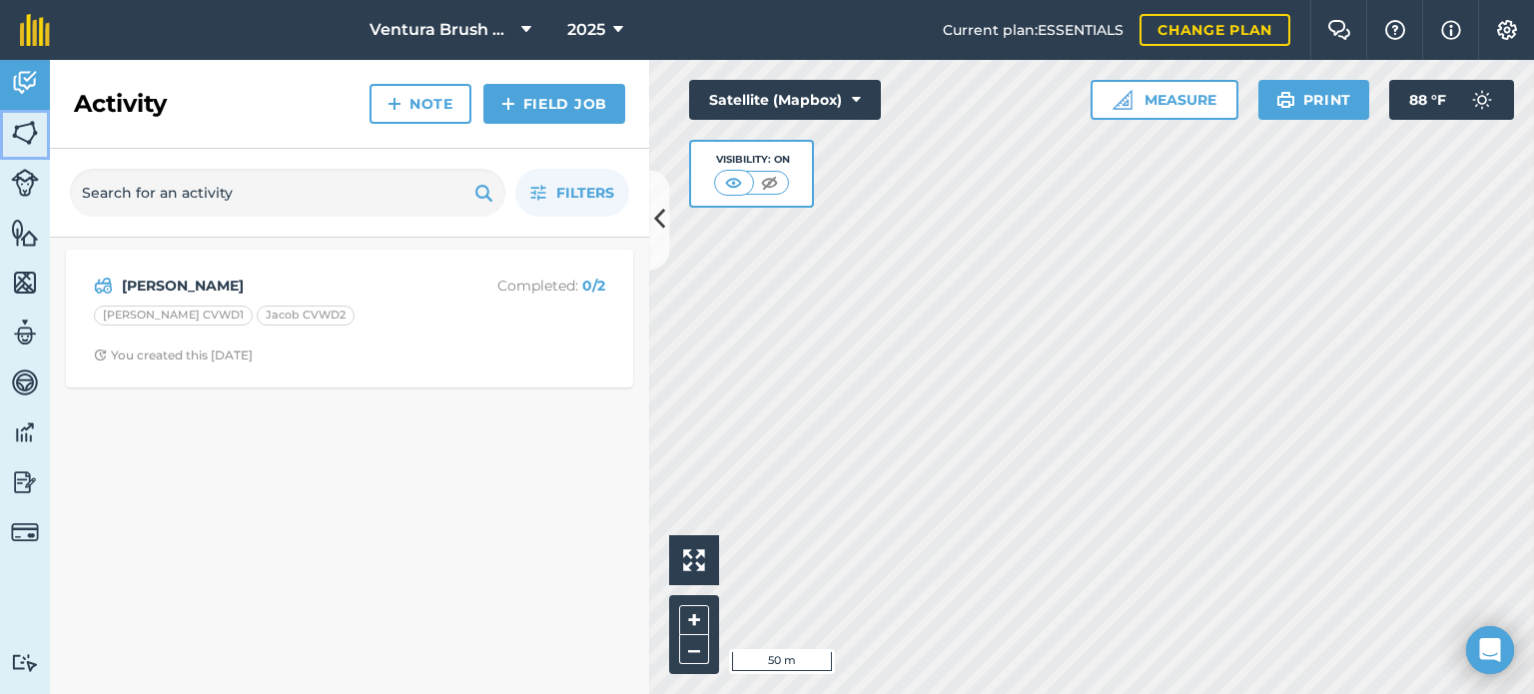
click at [36, 133] on img at bounding box center [25, 133] width 28 height 30
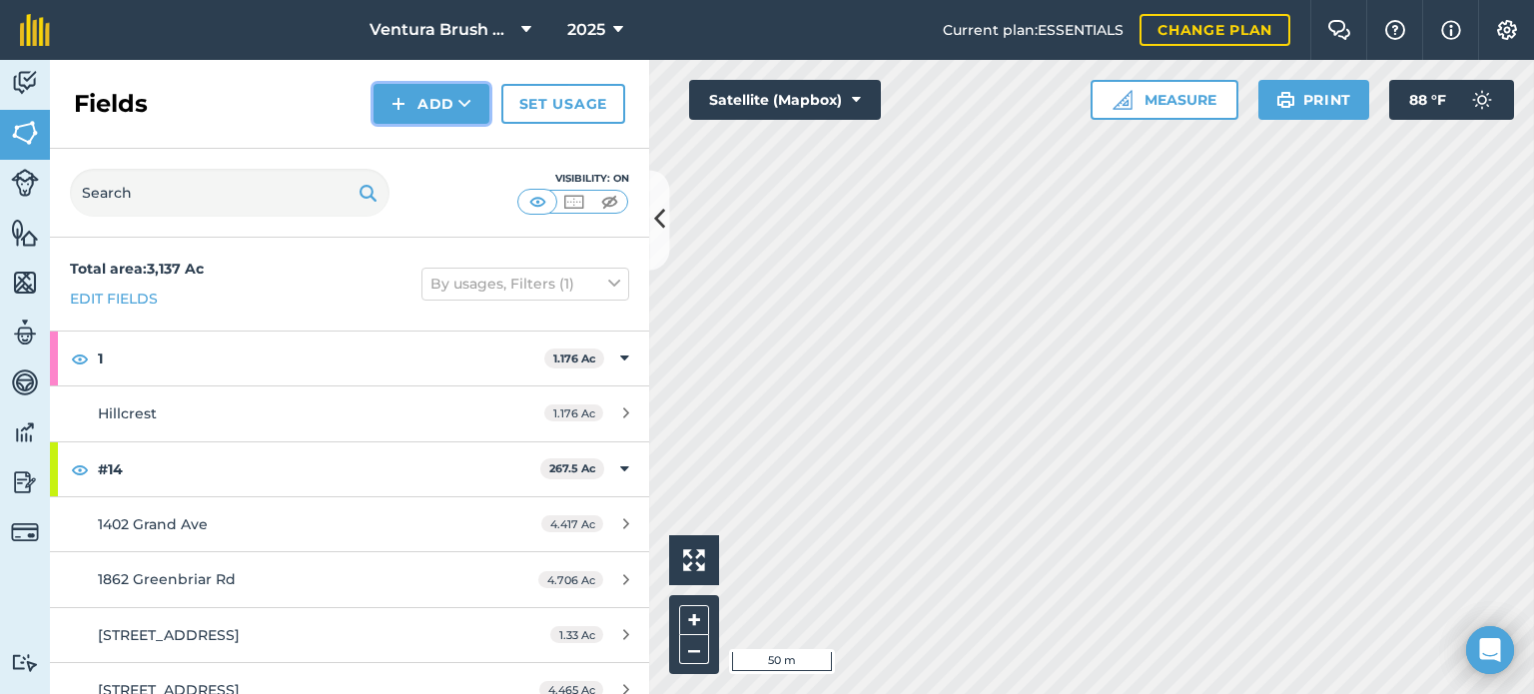
click at [419, 113] on button "Add" at bounding box center [431, 104] width 116 height 40
click at [430, 144] on link "Draw" at bounding box center [431, 149] width 110 height 44
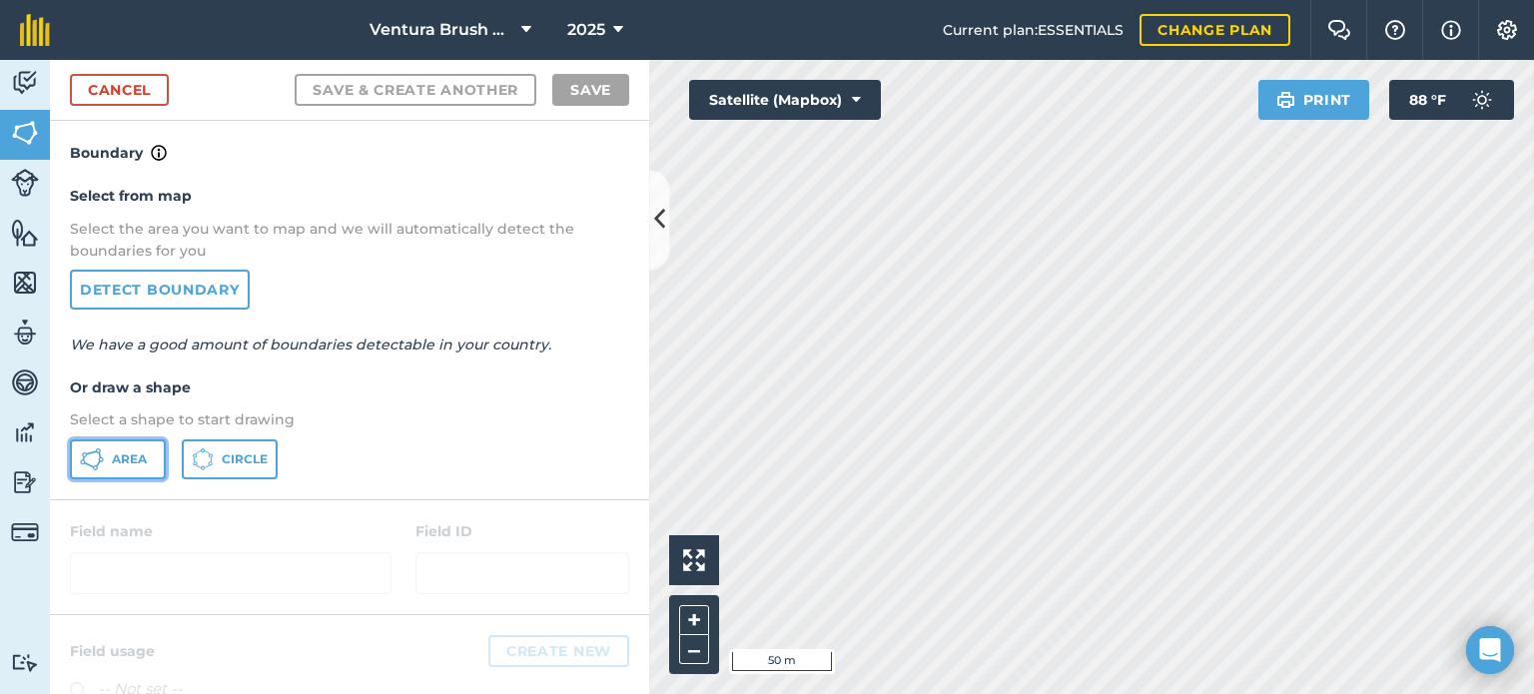
click at [101, 454] on icon at bounding box center [92, 459] width 24 height 24
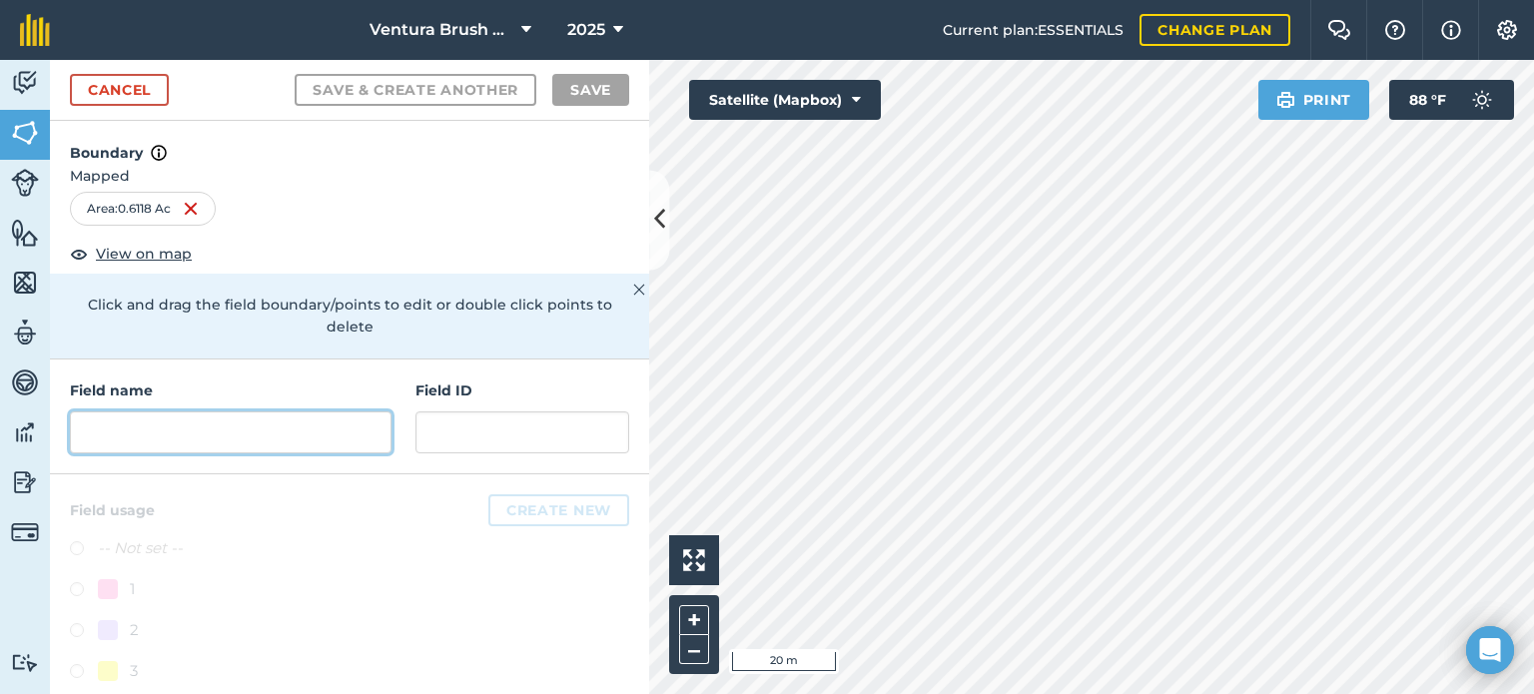
click at [154, 427] on input "text" at bounding box center [231, 432] width 322 height 42
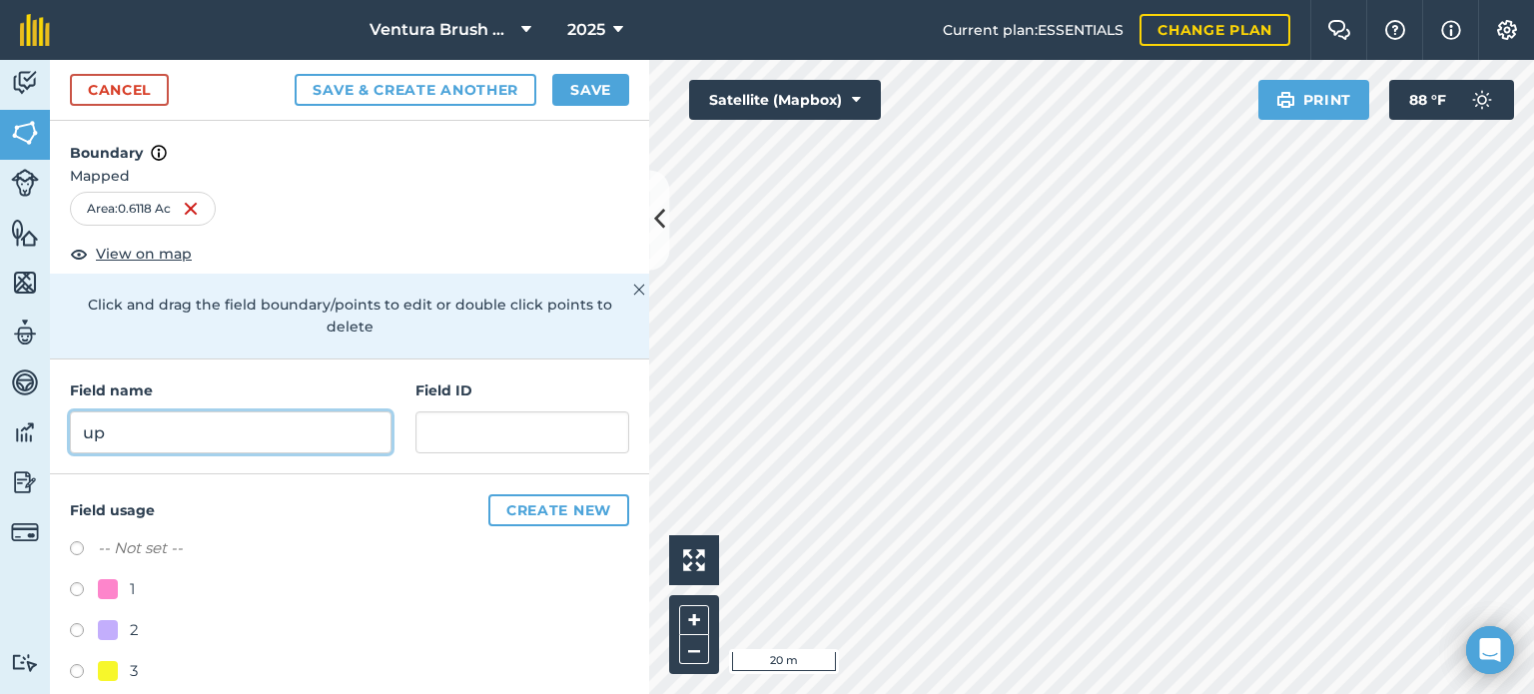
type input "u"
click at [165, 433] on input "Ramirez motorway" at bounding box center [231, 432] width 322 height 42
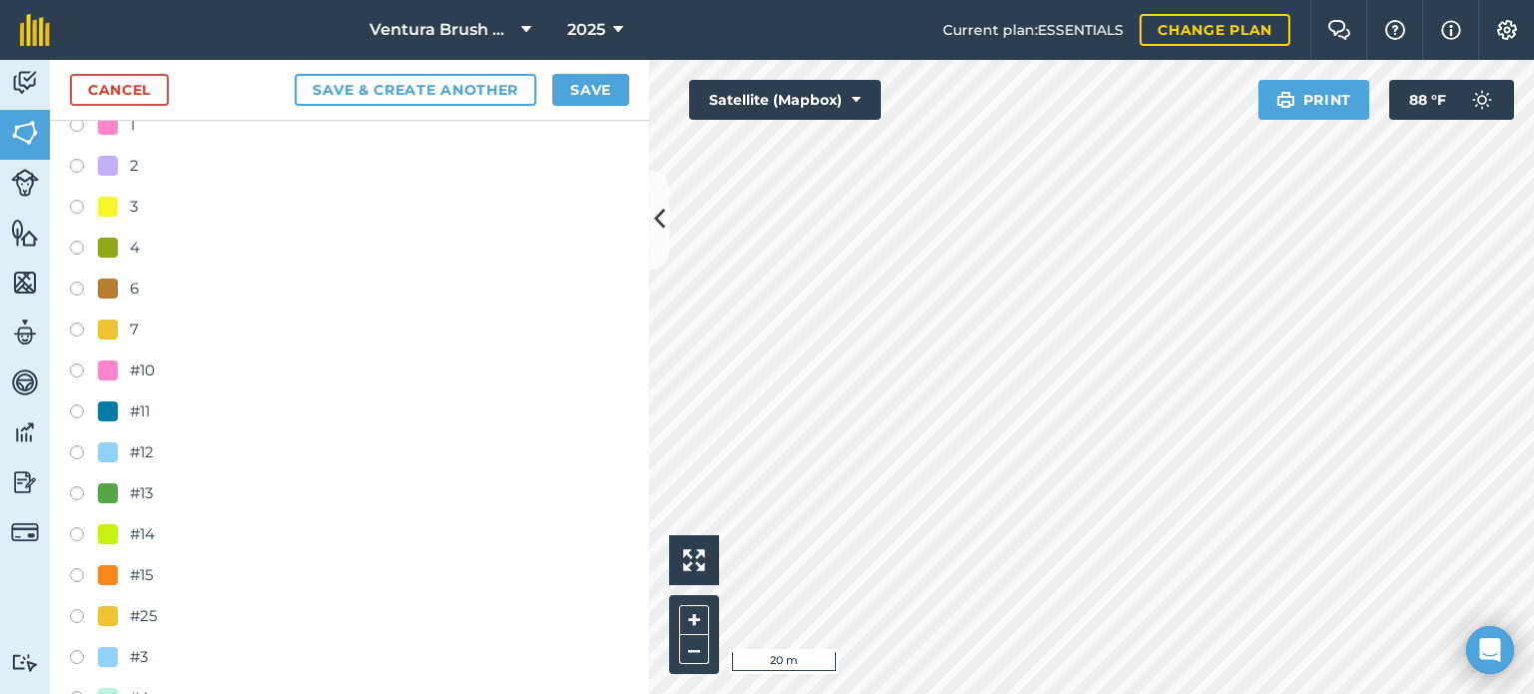
scroll to position [499, 0]
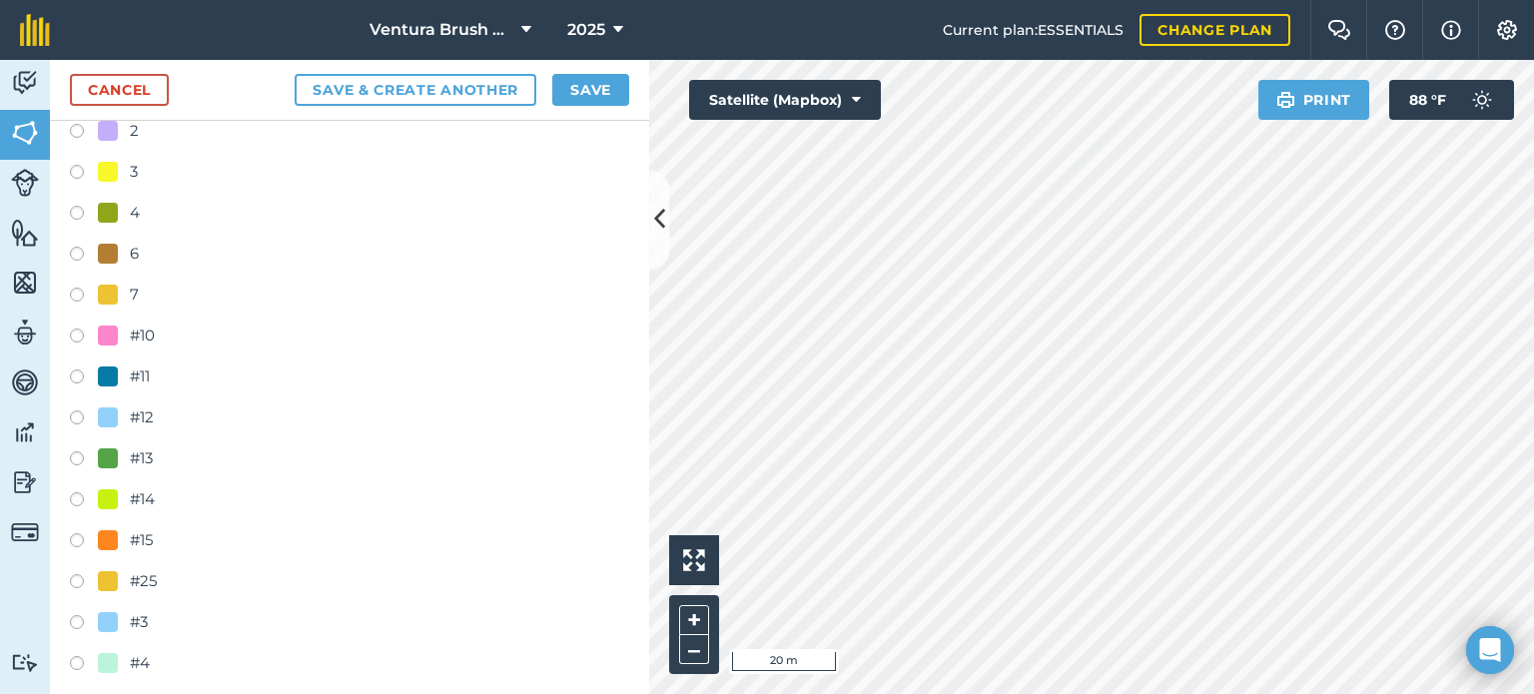
type input "Ramirez Motorway"
click at [80, 494] on label at bounding box center [84, 502] width 28 height 20
radio input "true"
click at [587, 97] on button "Save" at bounding box center [590, 90] width 77 height 32
